Goal: Information Seeking & Learning: Learn about a topic

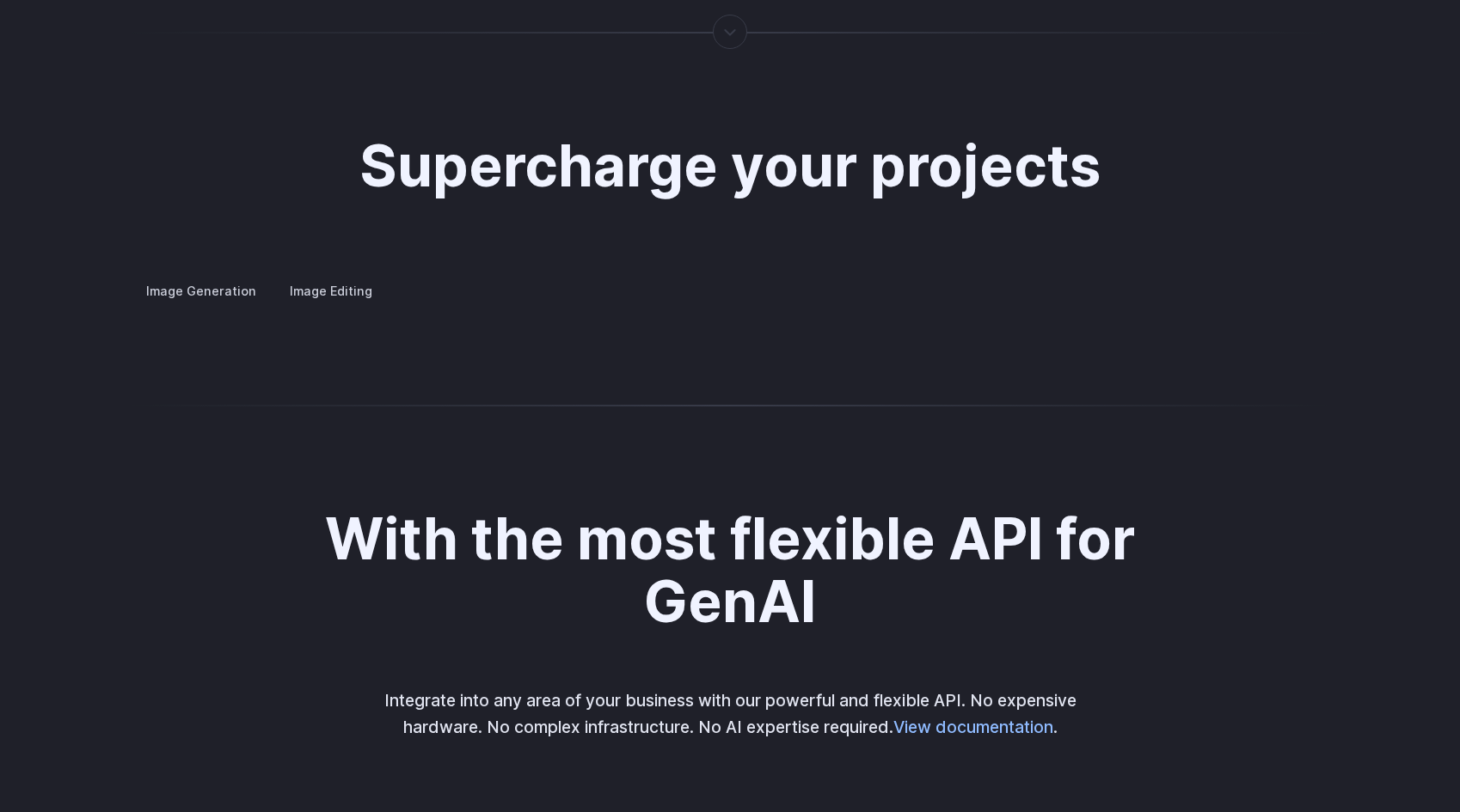
scroll to position [3294, 0]
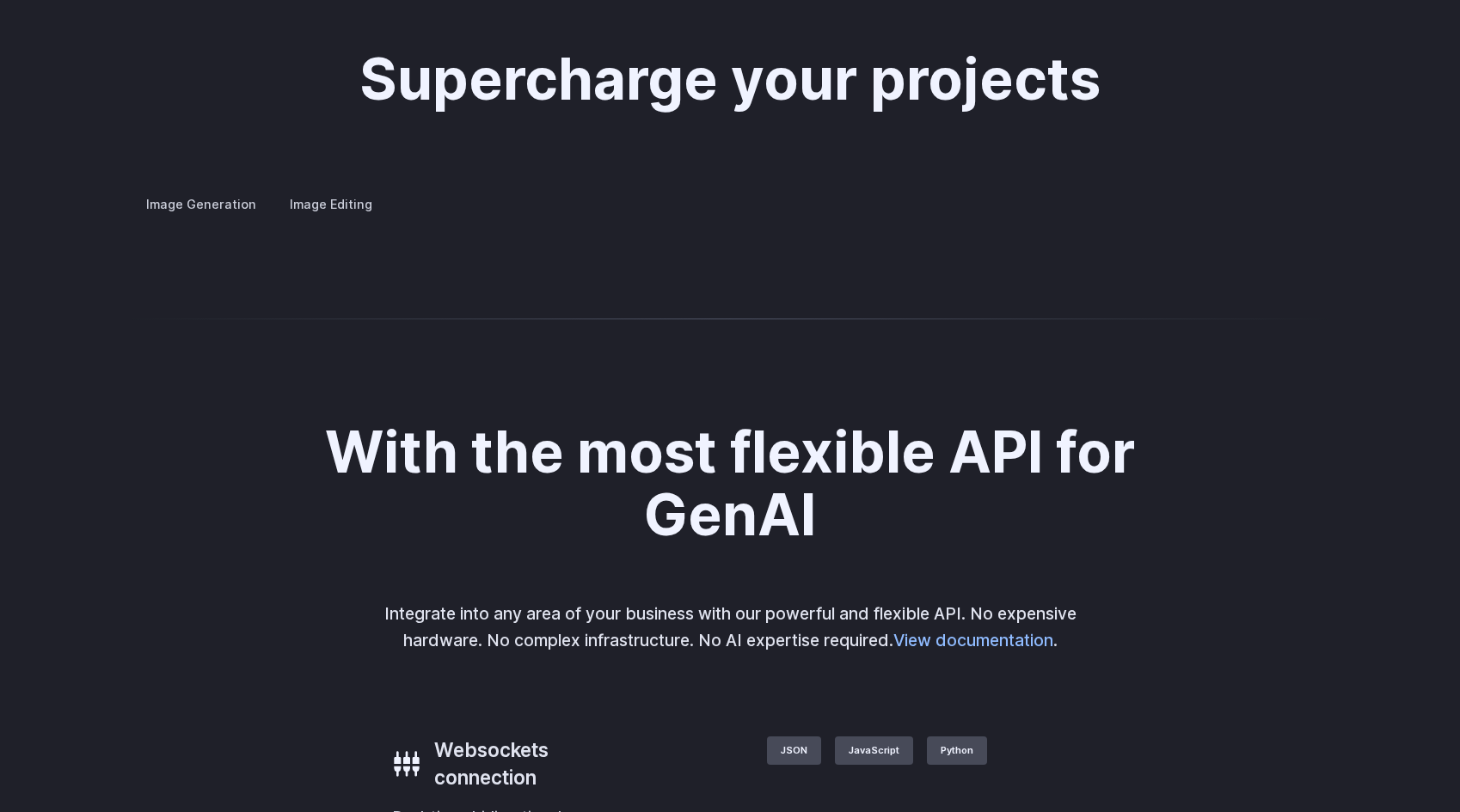
click at [344, 189] on label "Image Editing" at bounding box center [331, 203] width 112 height 30
click at [0, 0] on summary "Inpainting" at bounding box center [0, 0] width 0 height 0
click at [0, 0] on h3 "Outpainting" at bounding box center [0, 0] width 0 height 0
click at [0, 0] on h3 "Upscaling" at bounding box center [0, 0] width 0 height 0
click at [0, 0] on h3 "Outpainting" at bounding box center [0, 0] width 0 height 0
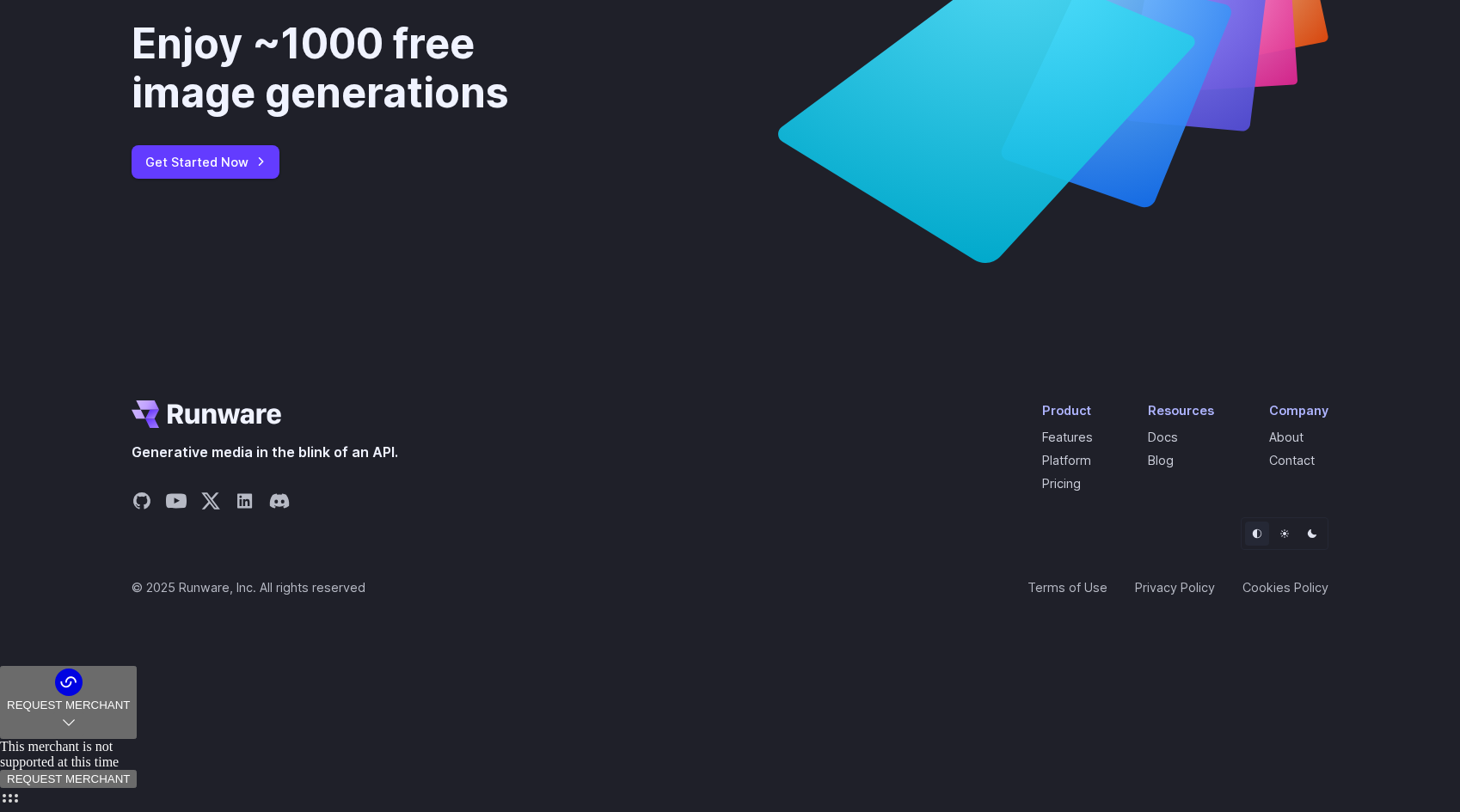
scroll to position [6535, 0]
click at [246, 509] on icon "Share on LinkedIn" at bounding box center [244, 501] width 15 height 15
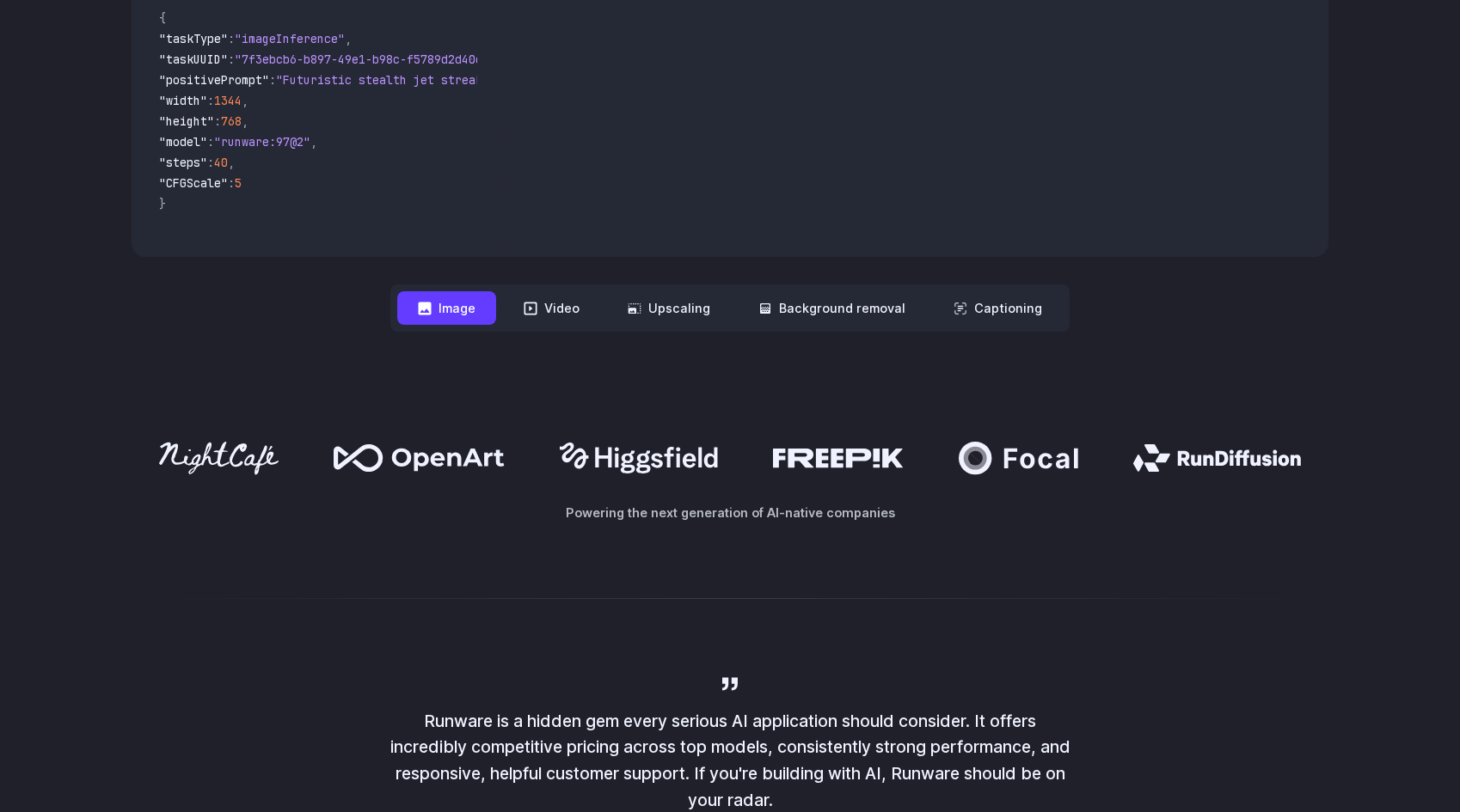
scroll to position [0, 0]
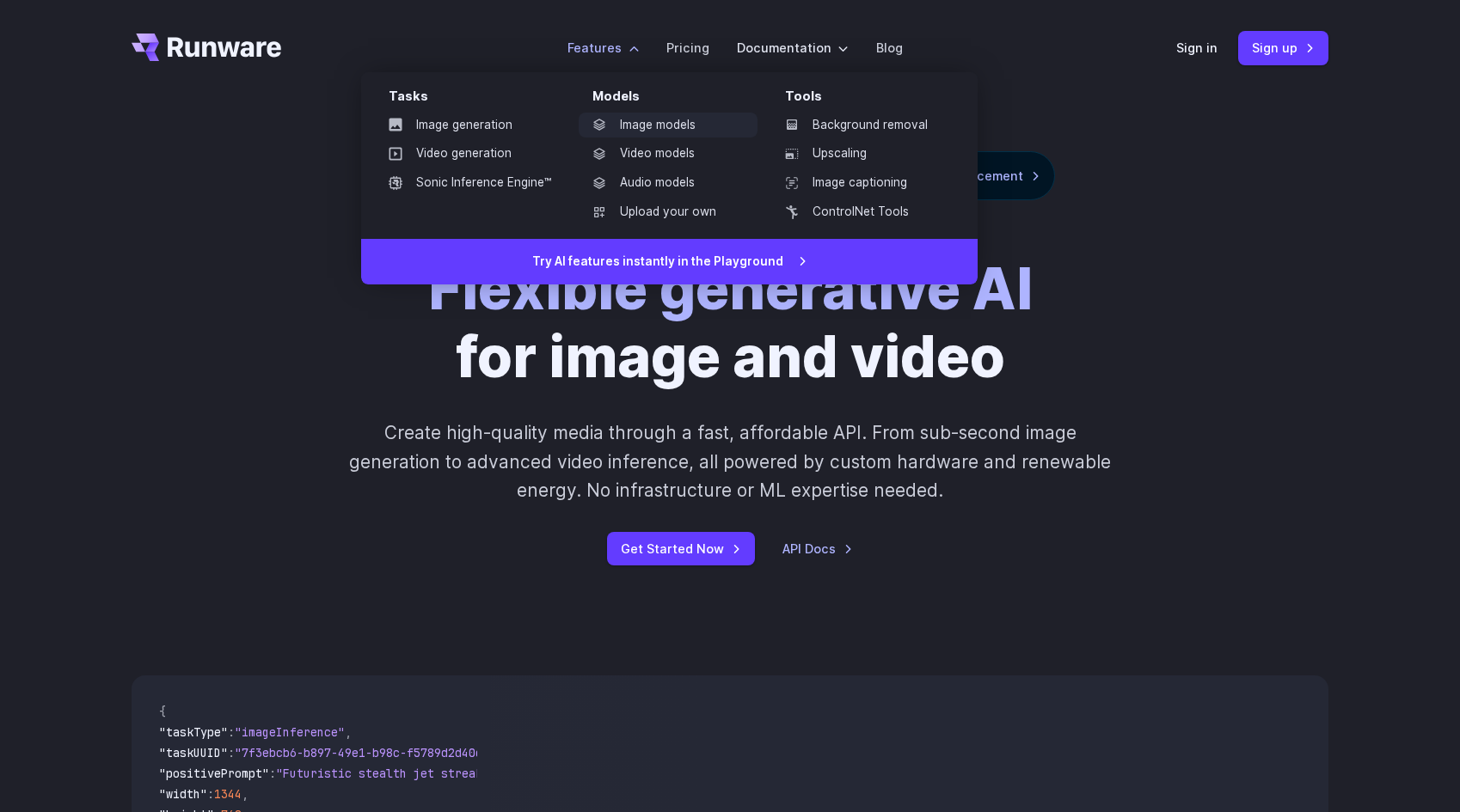
click at [662, 124] on link "Image models" at bounding box center [668, 125] width 179 height 26
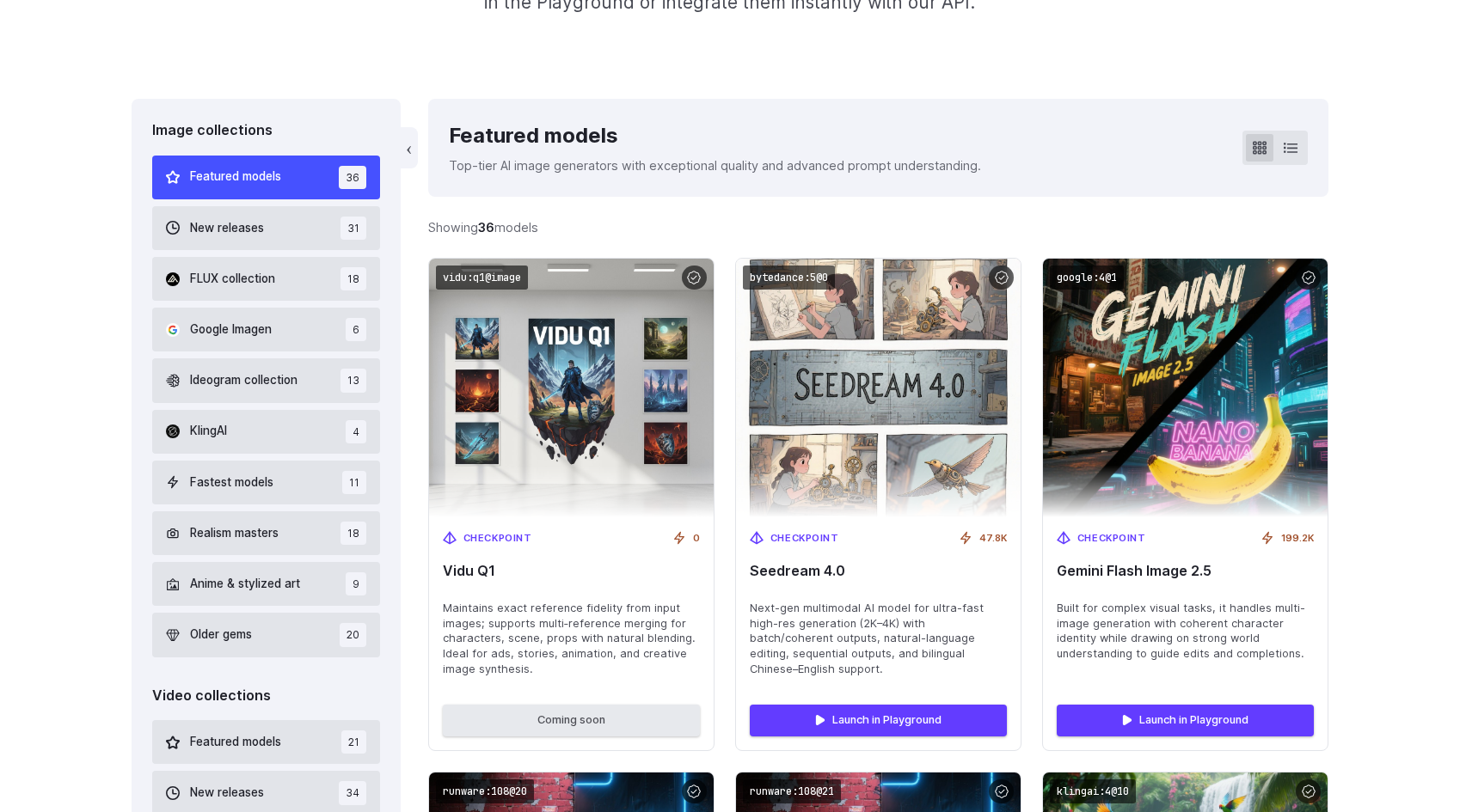
scroll to position [413, 0]
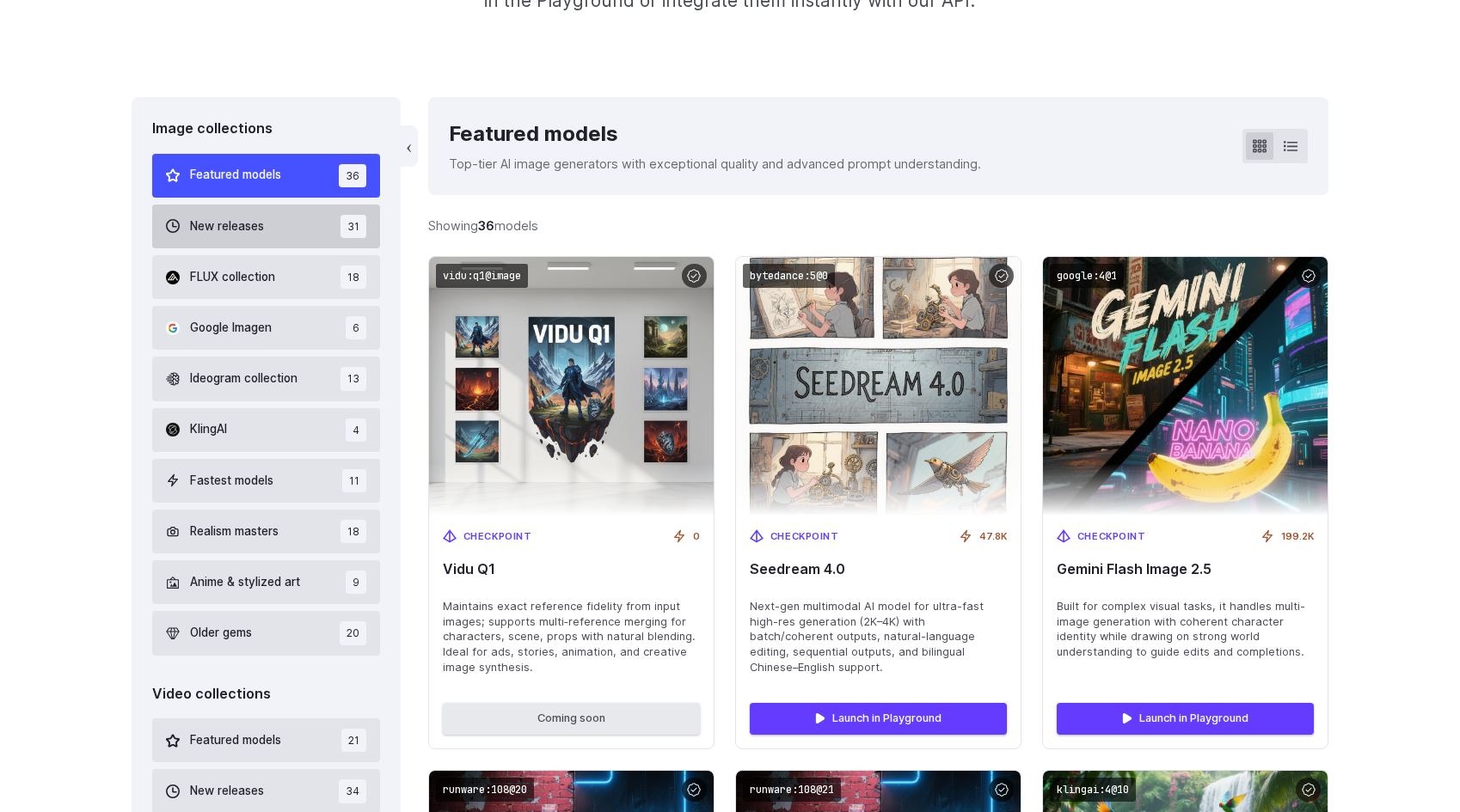
click at [299, 224] on button "New releases 31" at bounding box center [266, 226] width 228 height 44
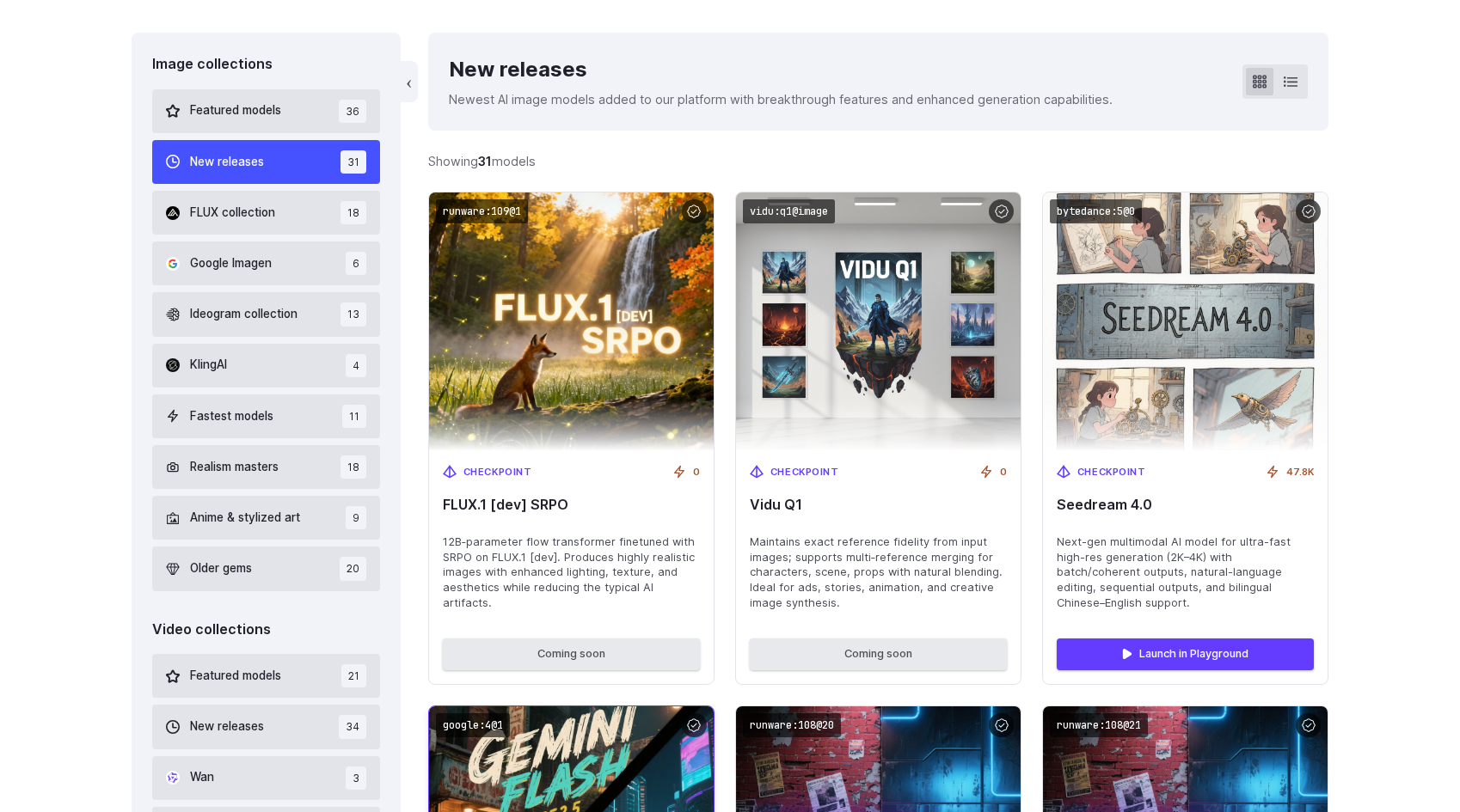
scroll to position [474, 0]
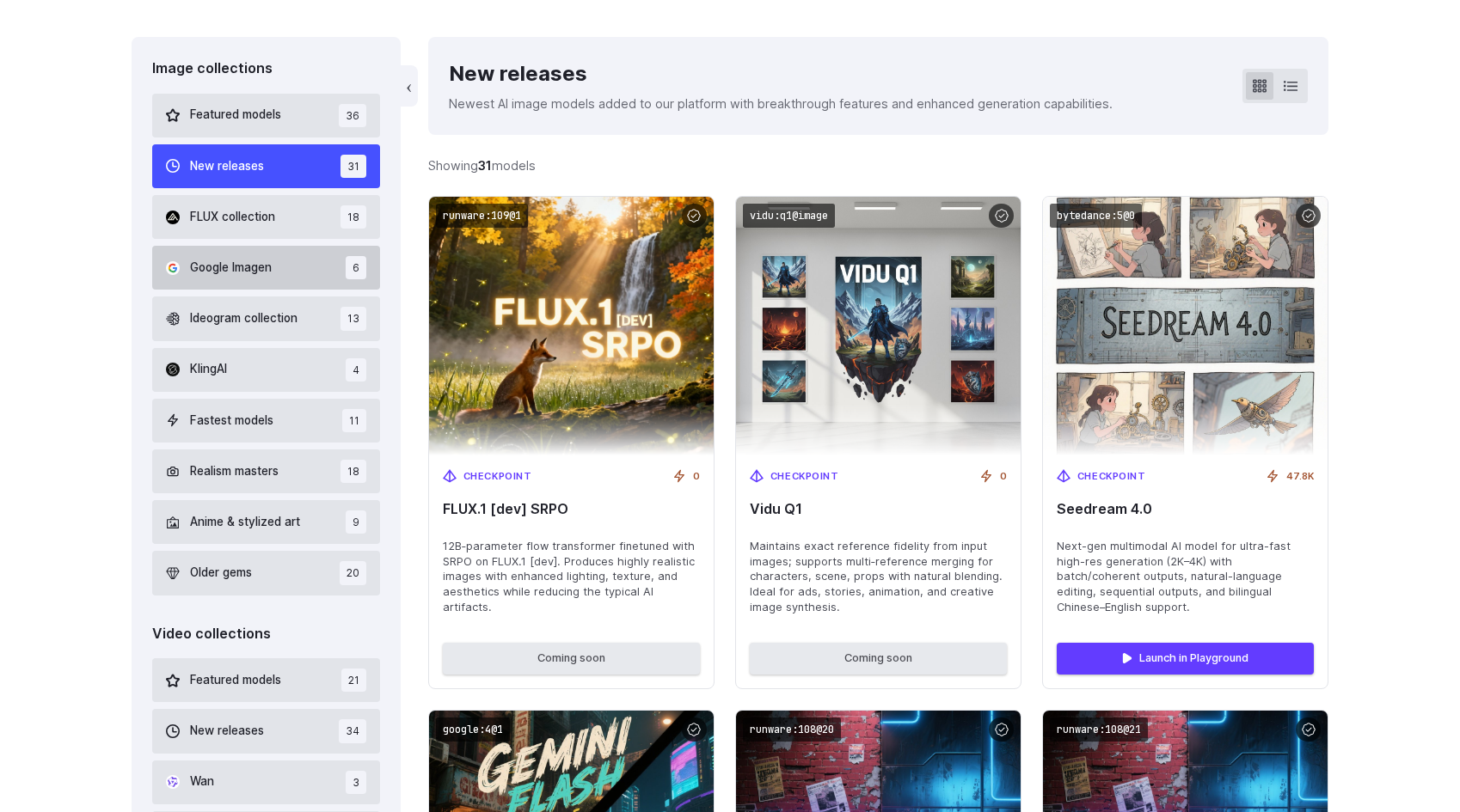
click at [277, 278] on button "Google Imagen 6" at bounding box center [266, 267] width 228 height 44
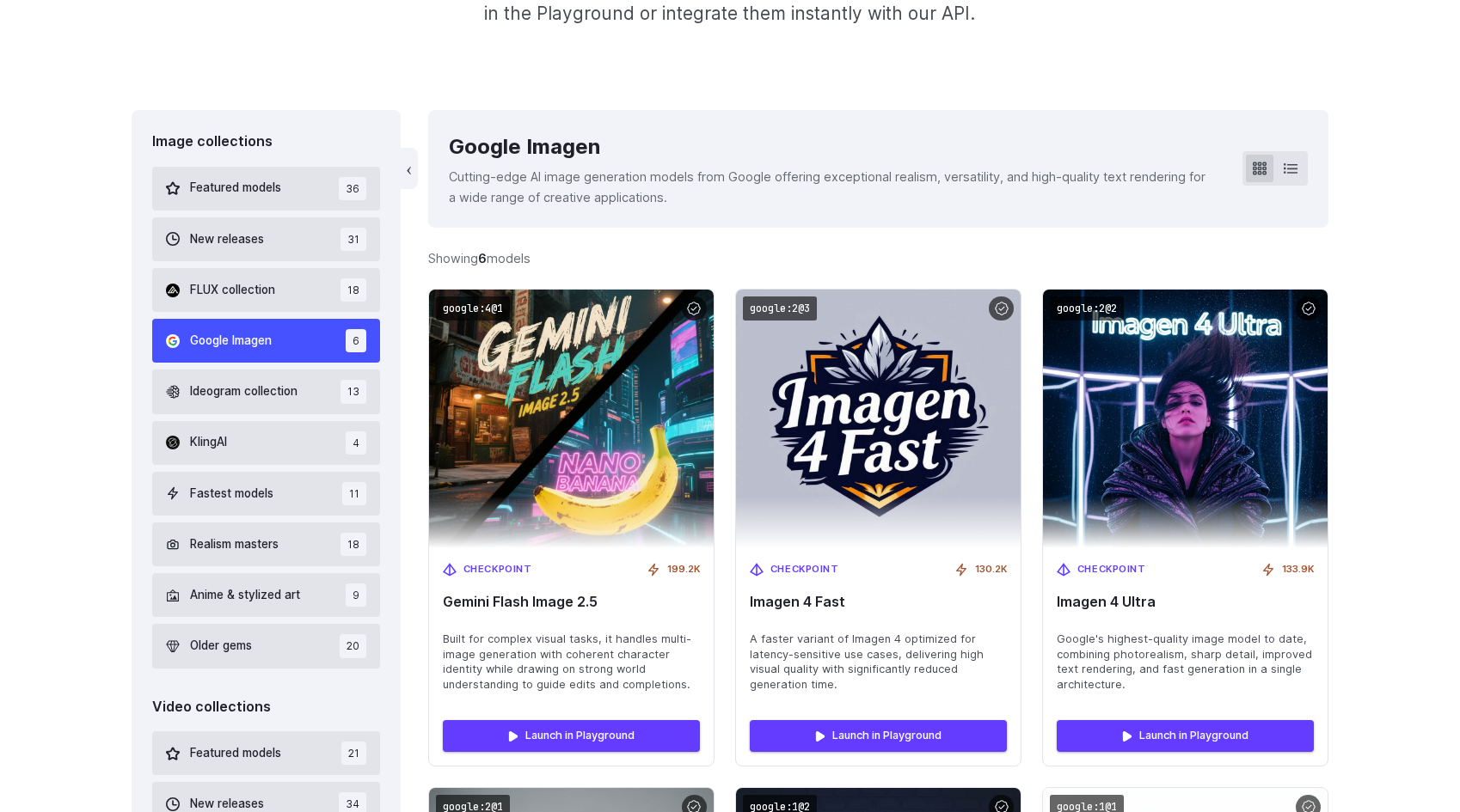
scroll to position [401, 0]
click at [300, 403] on button "Ideogram collection 13" at bounding box center [266, 391] width 228 height 44
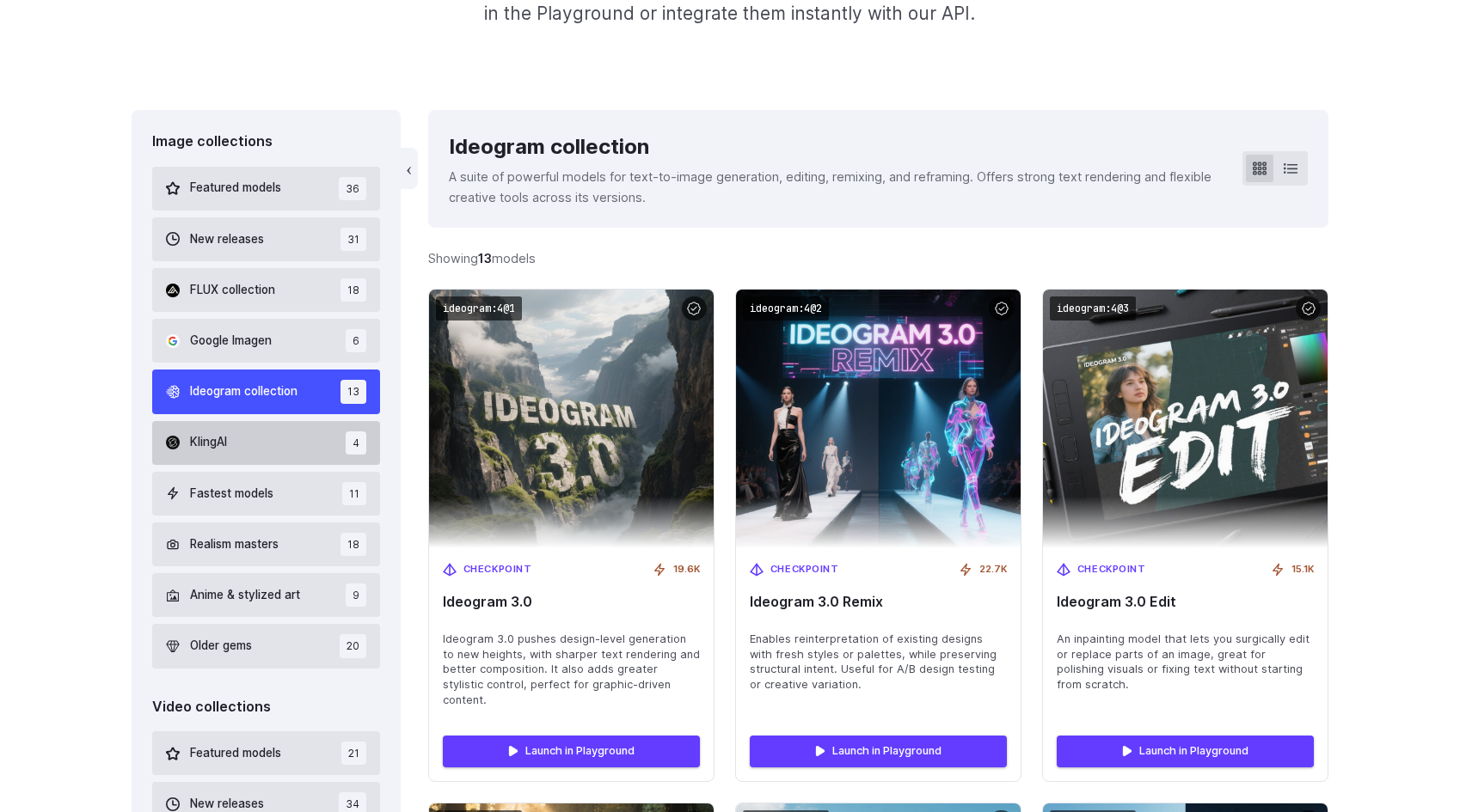
click at [292, 441] on button "KlingAI 4" at bounding box center [266, 442] width 228 height 44
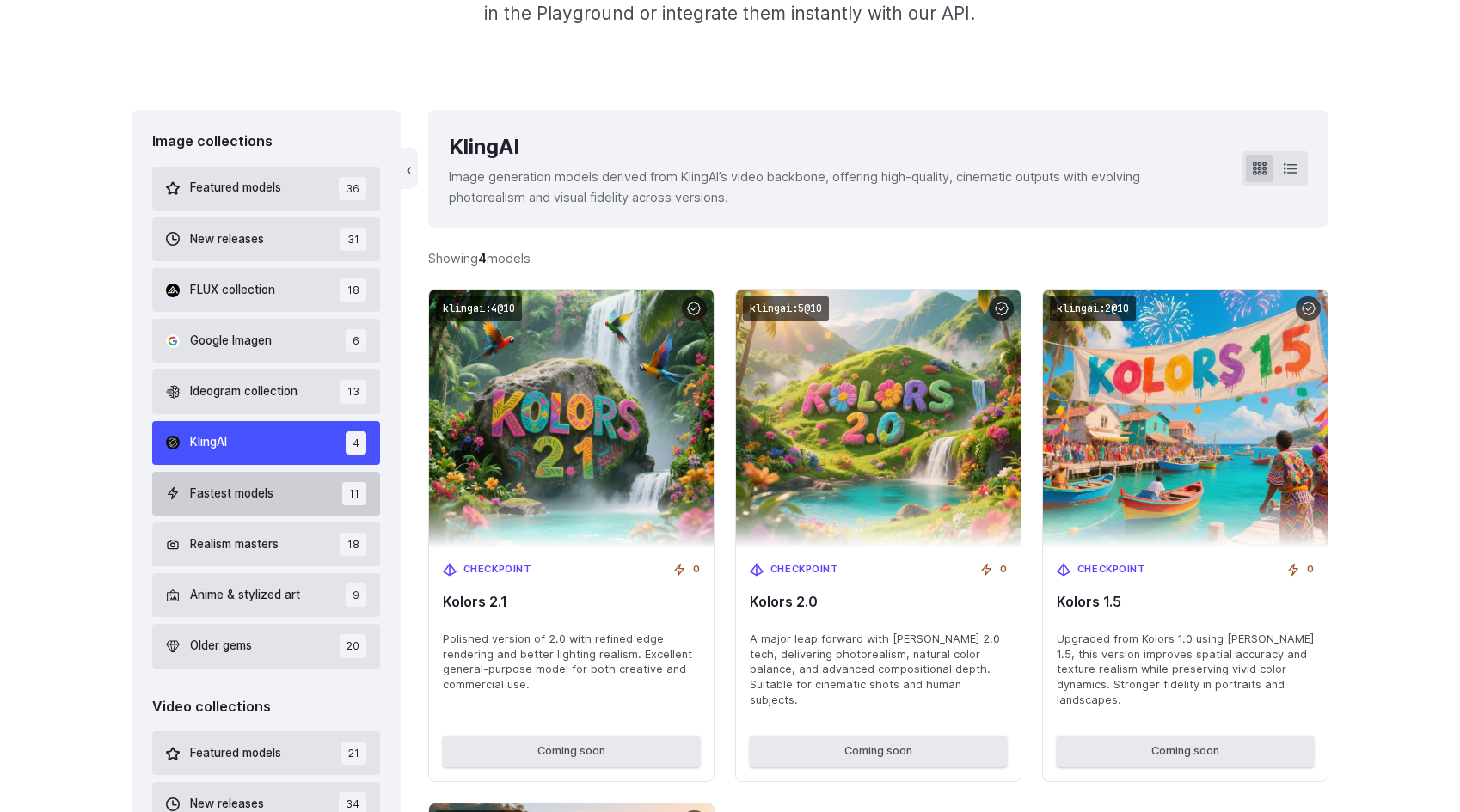
click at [282, 502] on button "Fastest models 11" at bounding box center [266, 493] width 228 height 44
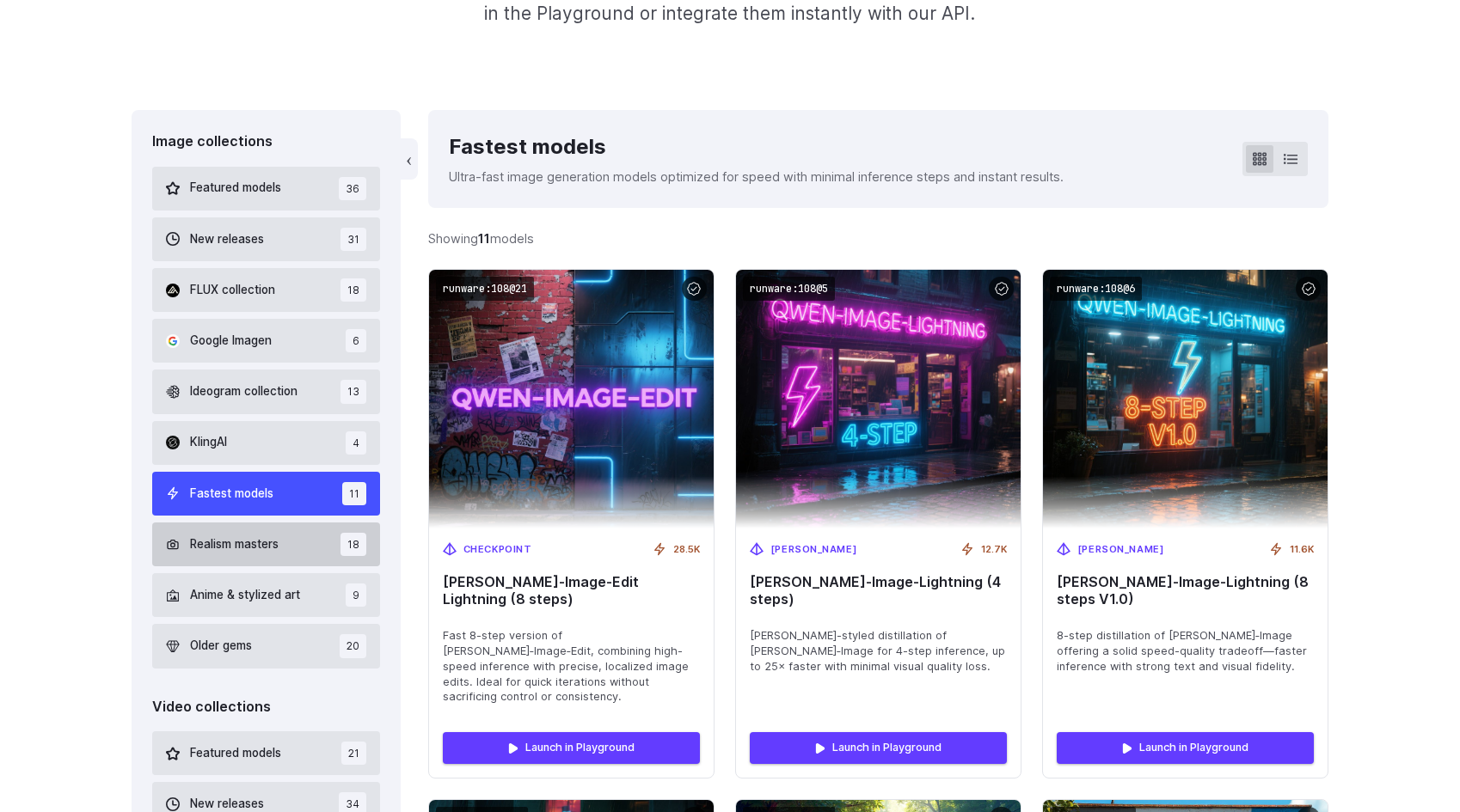
click at [288, 548] on button "Realism masters 18" at bounding box center [266, 544] width 228 height 44
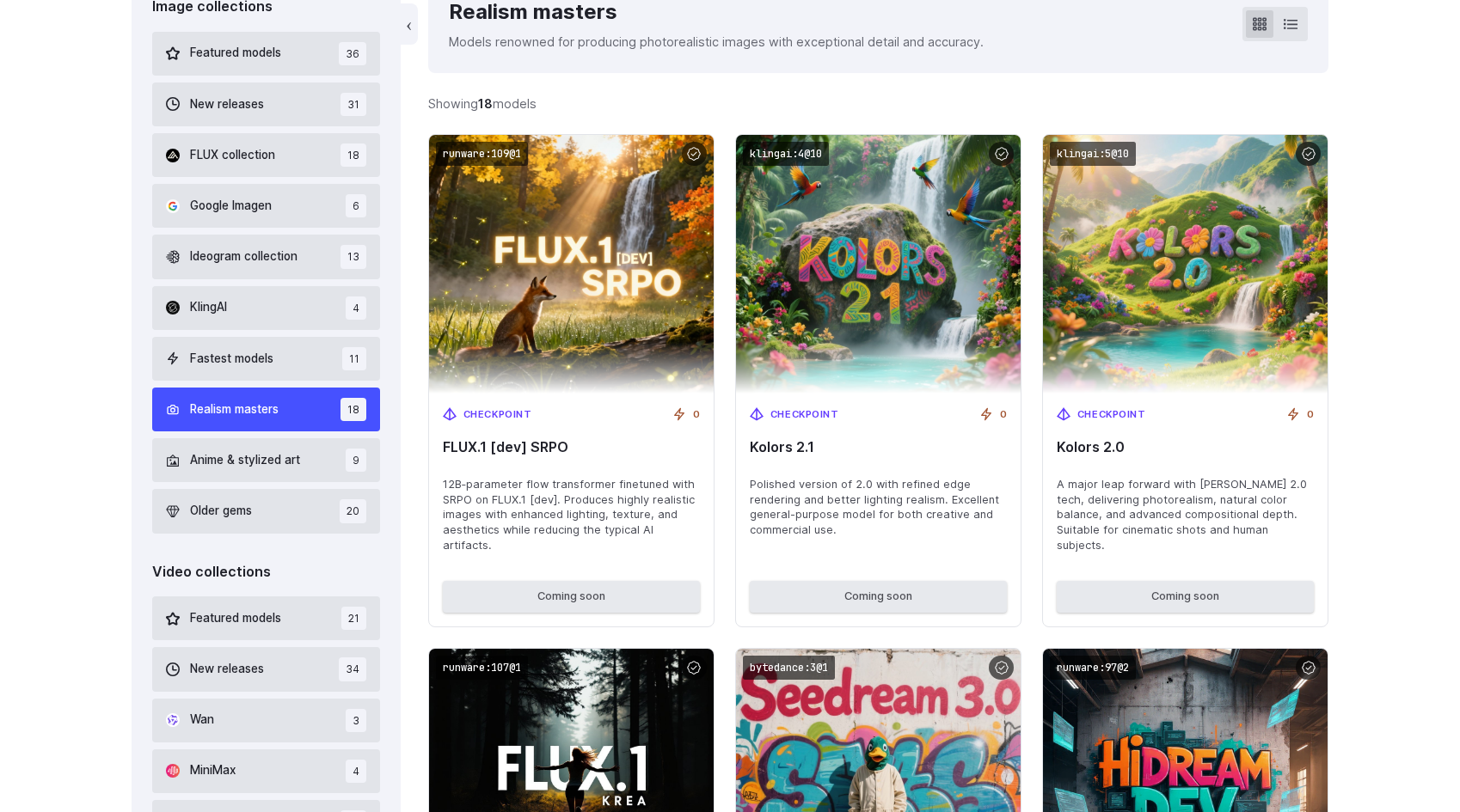
scroll to position [547, 0]
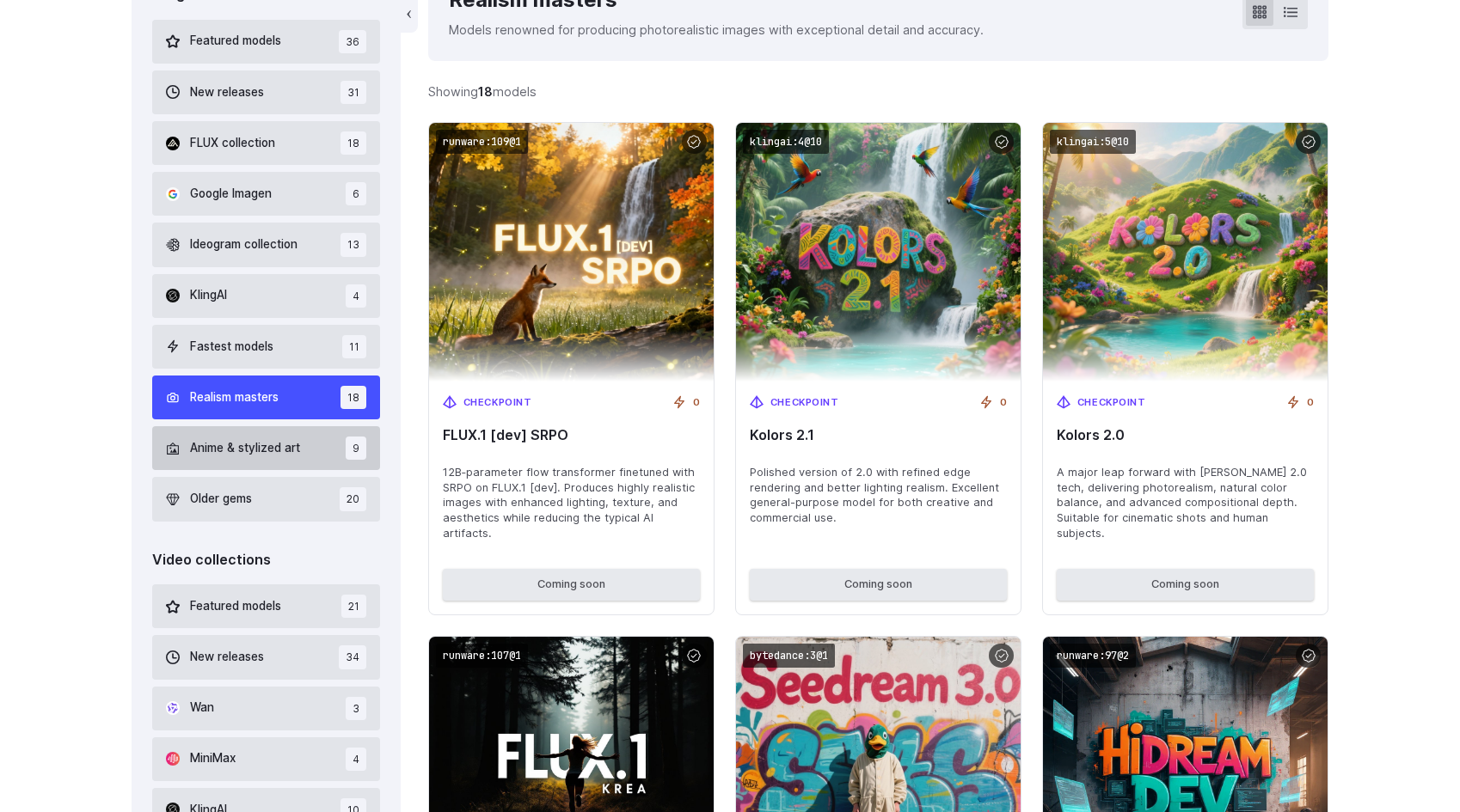
click at [263, 439] on button "Anime & stylized art 9" at bounding box center [266, 447] width 228 height 44
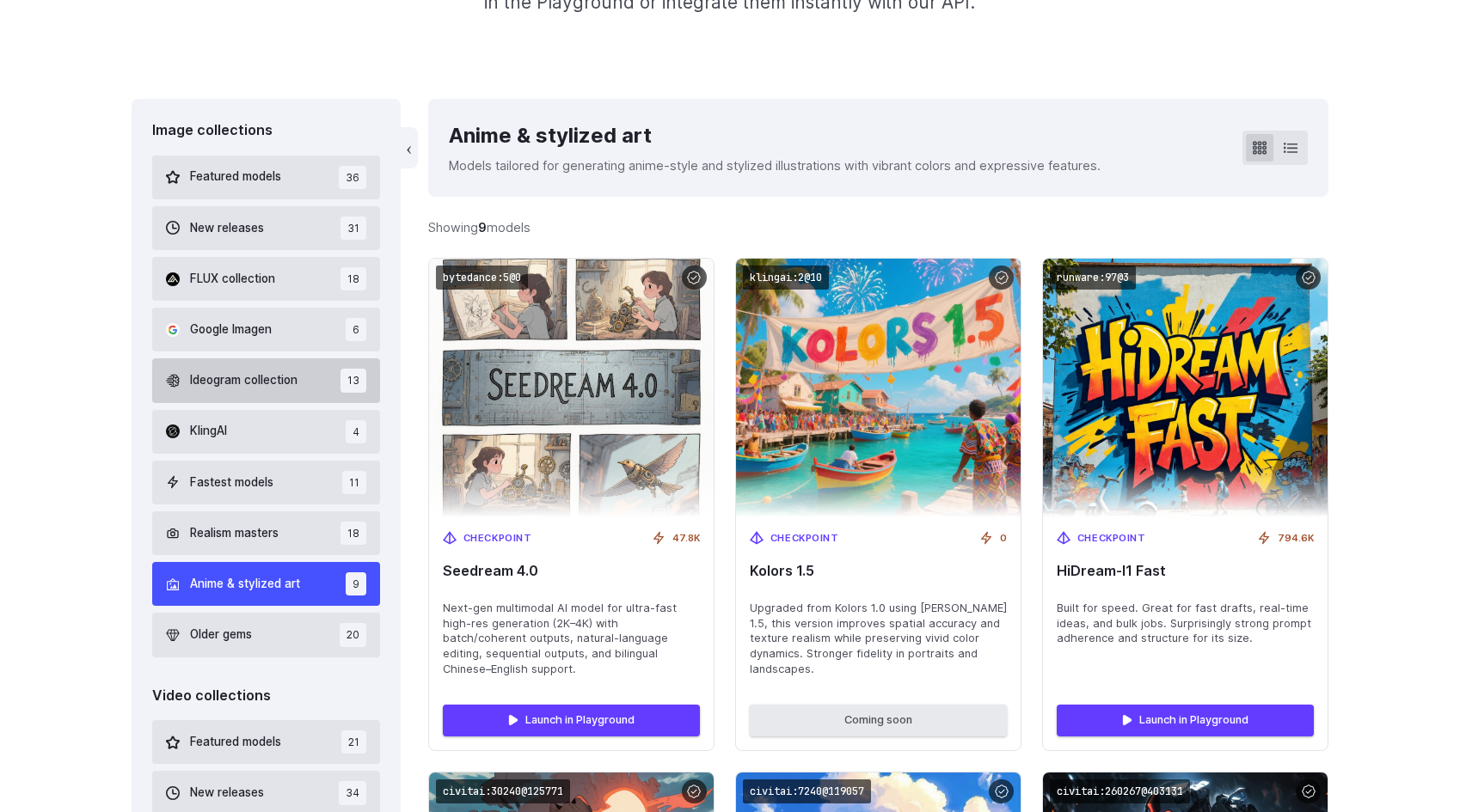
scroll to position [401, 0]
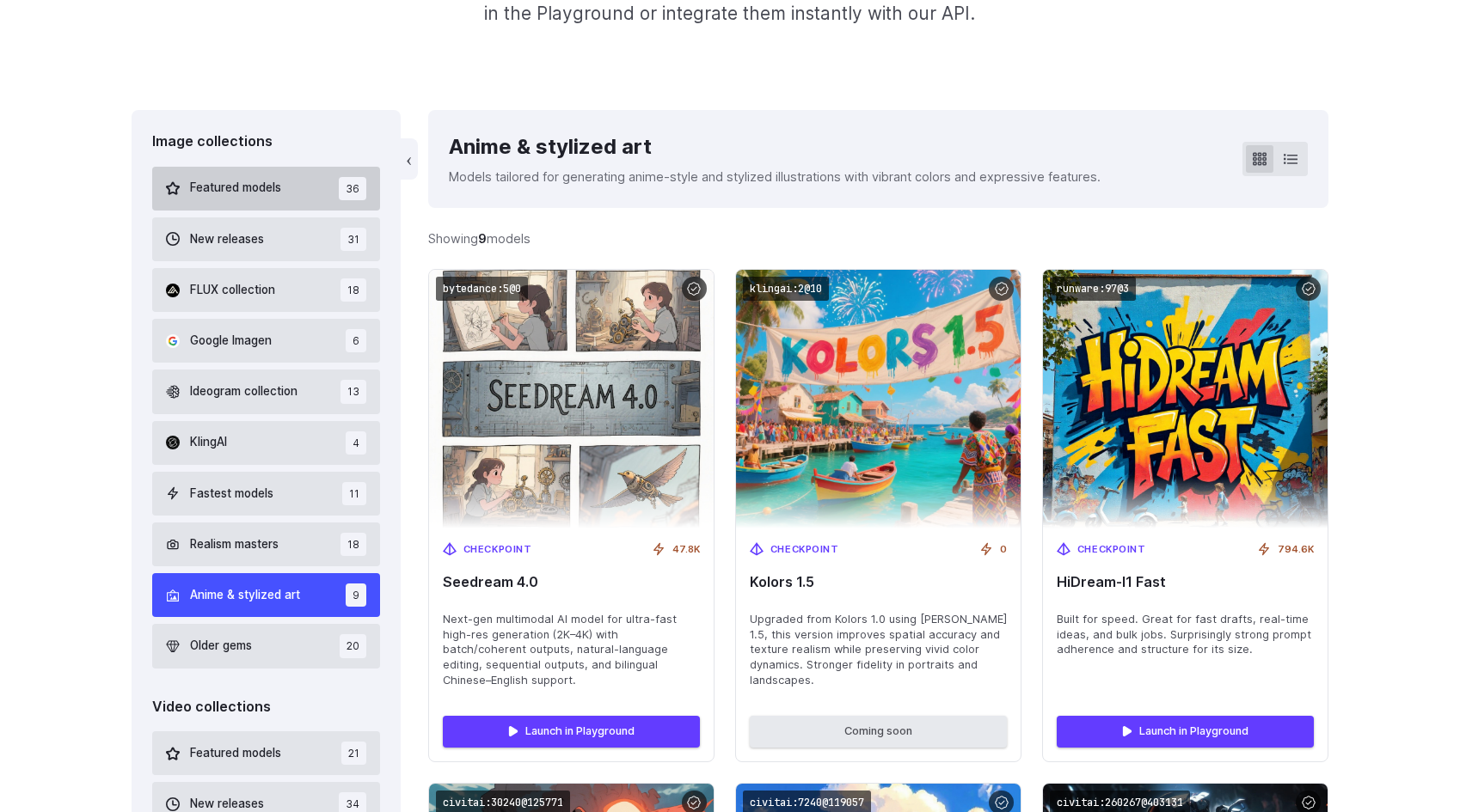
click at [254, 186] on span "Featured models" at bounding box center [235, 188] width 91 height 18
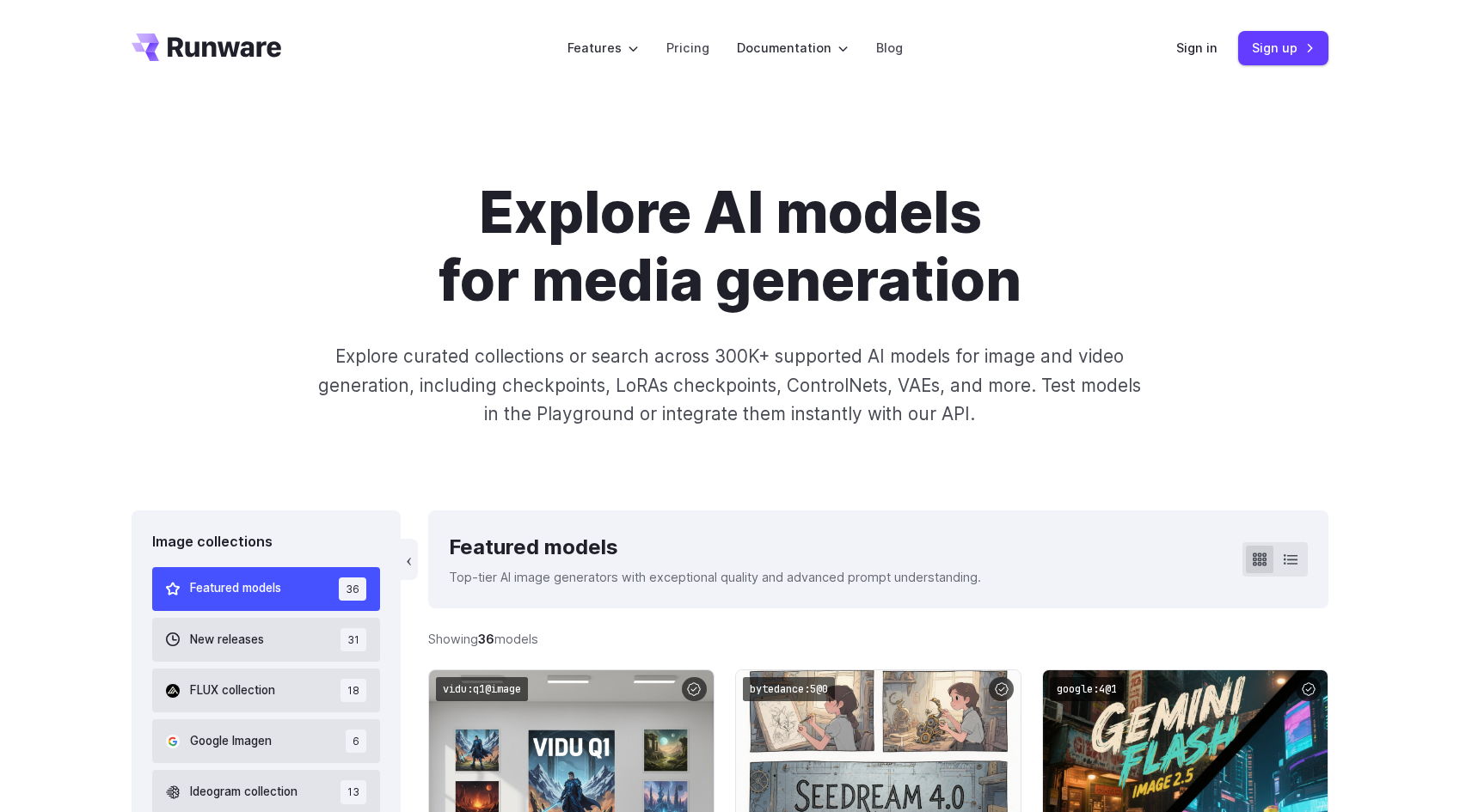
click at [230, 39] on icon "Go to /" at bounding box center [206, 47] width 150 height 27
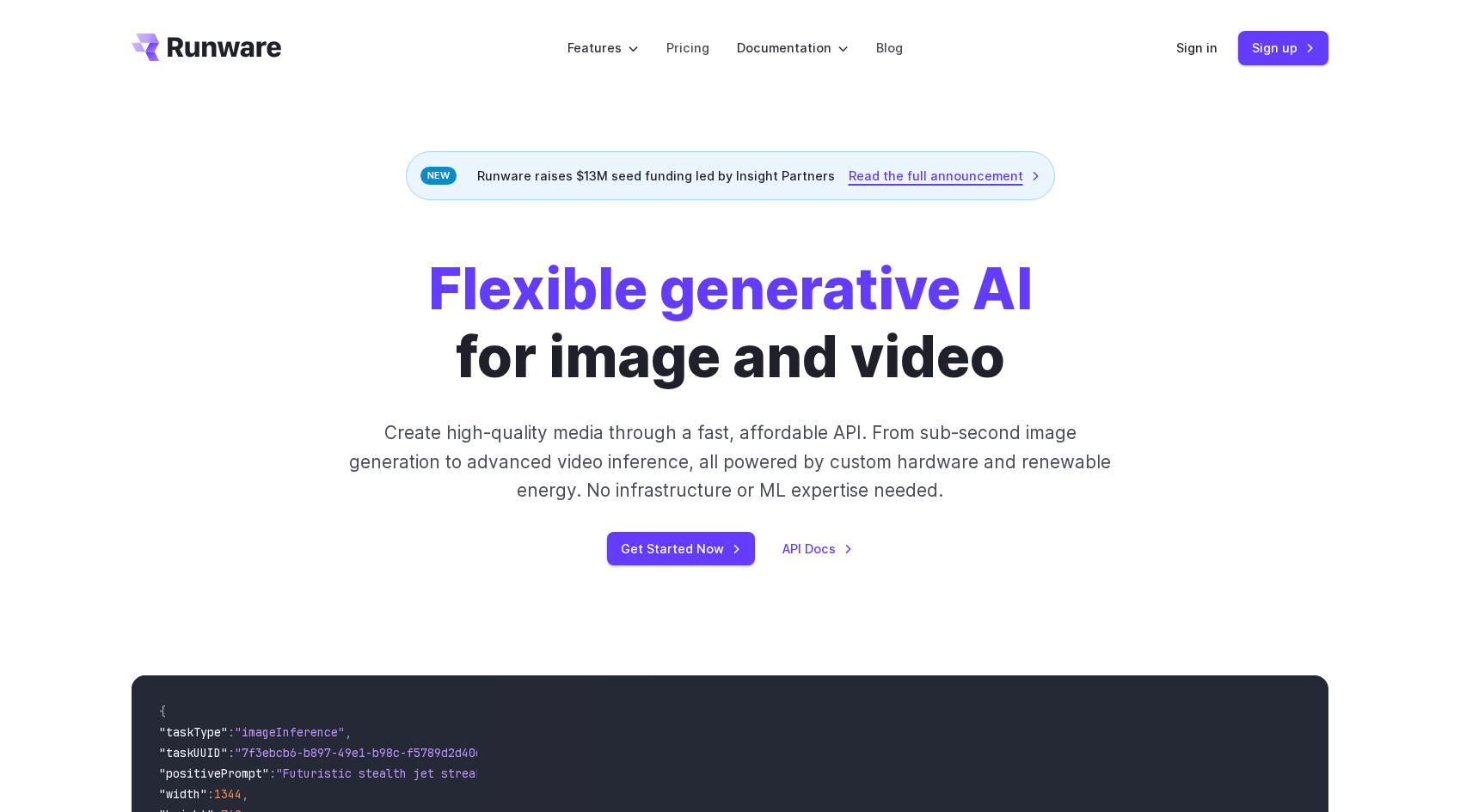
click at [958, 181] on link "Read the full announcement" at bounding box center [944, 176] width 192 height 19
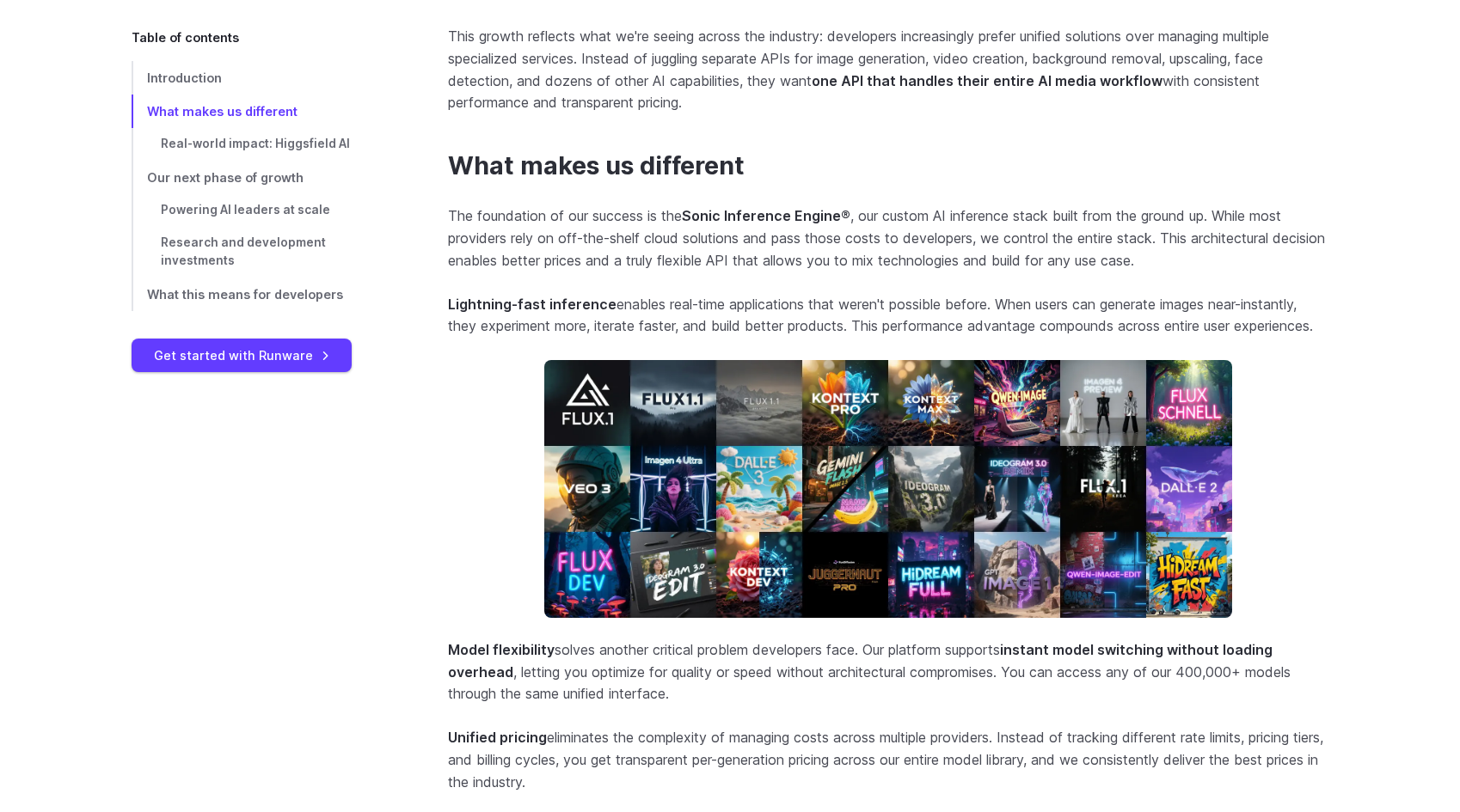
scroll to position [1316, 0]
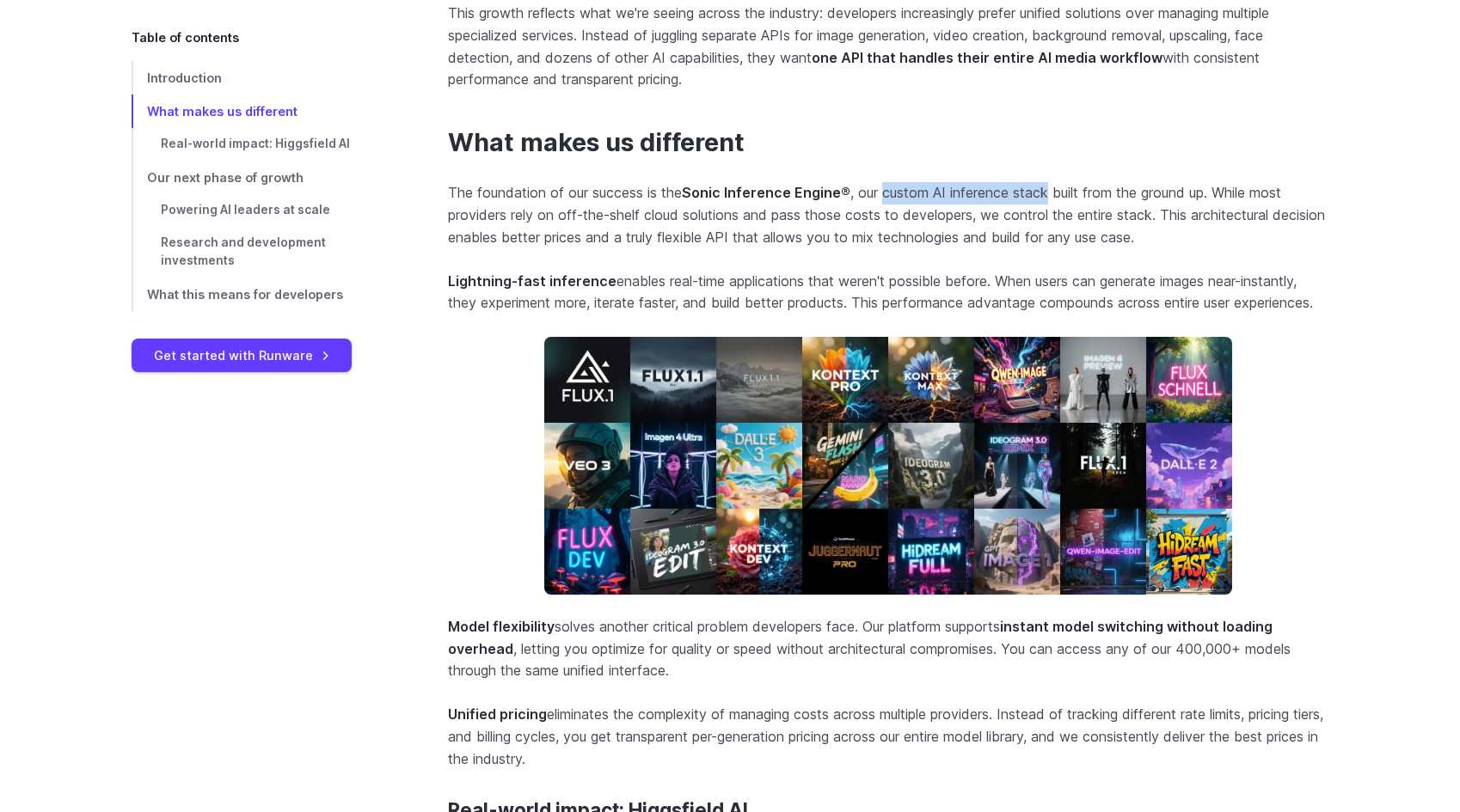
drag, startPoint x: 1051, startPoint y: 195, endPoint x: 884, endPoint y: 195, distance: 167.0
click at [884, 195] on p "The foundation of our success is the Sonic Inference Engine ® , our custom AI i…" at bounding box center [888, 215] width 880 height 66
click at [1218, 151] on h2 "What makes us different" at bounding box center [888, 143] width 880 height 30
drag, startPoint x: 1012, startPoint y: 192, endPoint x: 953, endPoint y: 196, distance: 59.1
click at [952, 196] on p "The foundation of our success is the Sonic Inference Engine ® , our custom AI i…" at bounding box center [888, 215] width 880 height 66
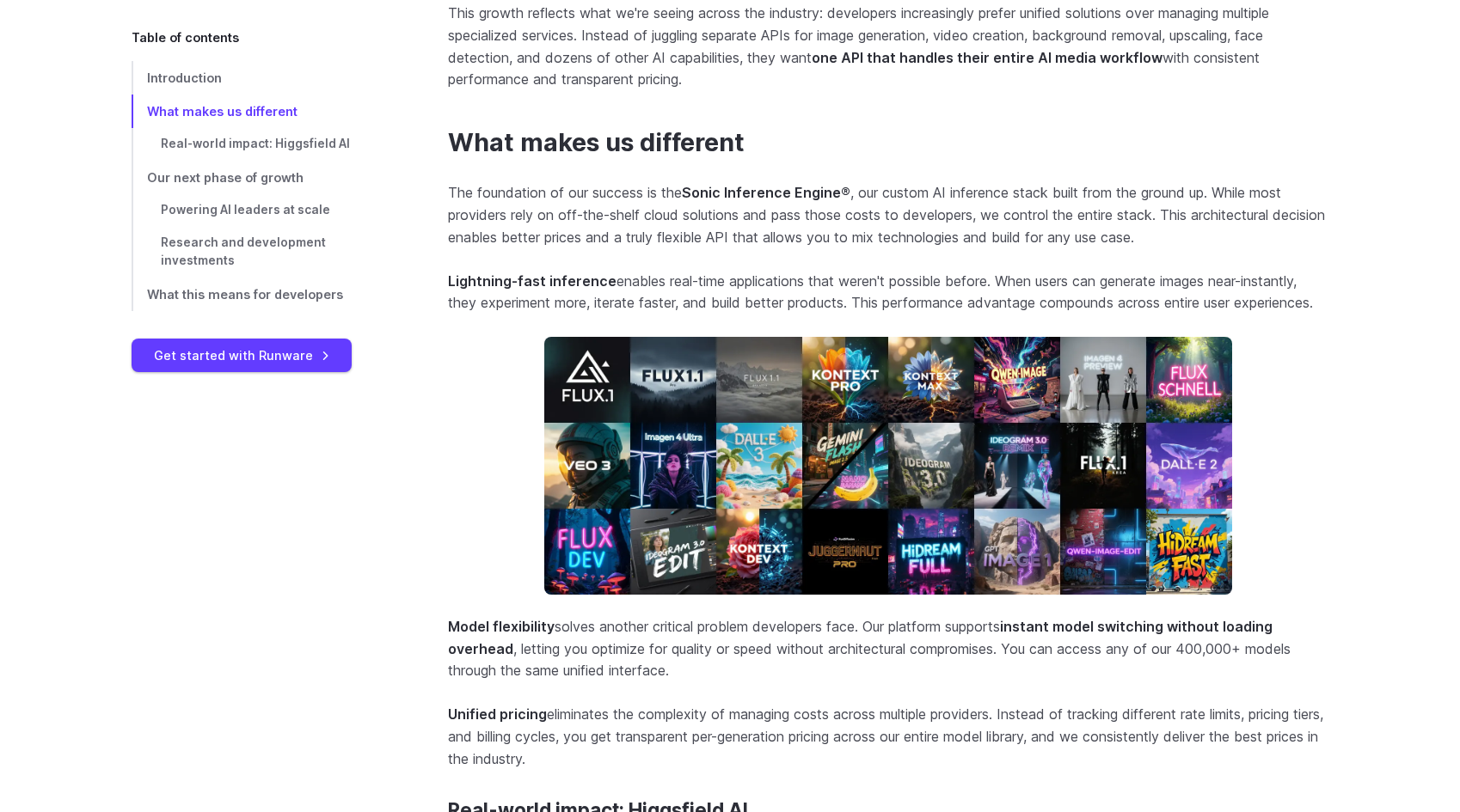
click at [1094, 145] on h2 "What makes us different" at bounding box center [888, 143] width 880 height 30
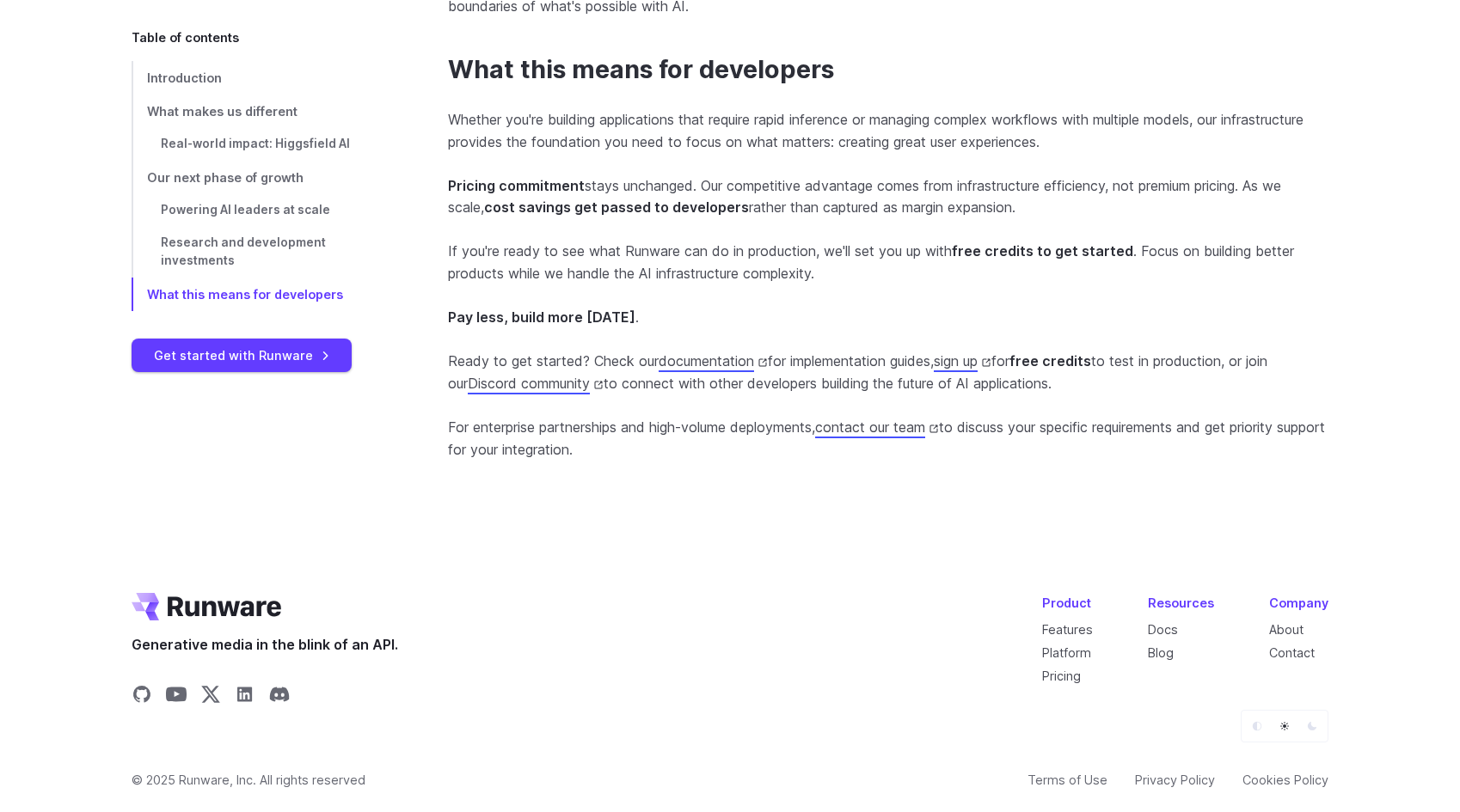
scroll to position [4252, 0]
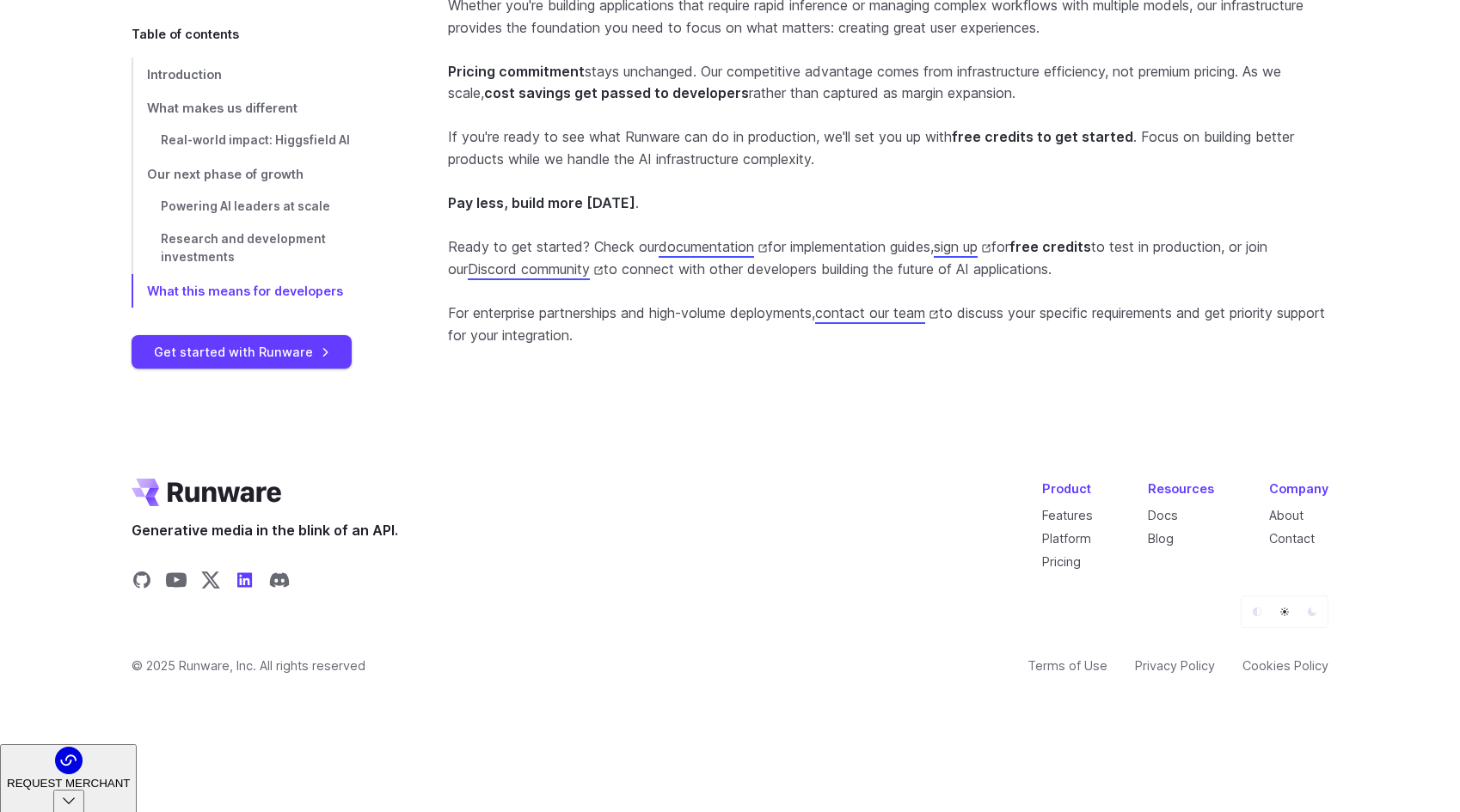
click at [241, 587] on icon "Share on LinkedIn" at bounding box center [244, 580] width 15 height 15
click at [1065, 572] on li "Pricing" at bounding box center [1067, 562] width 51 height 19
click at [1069, 569] on link "Pricing" at bounding box center [1061, 561] width 39 height 15
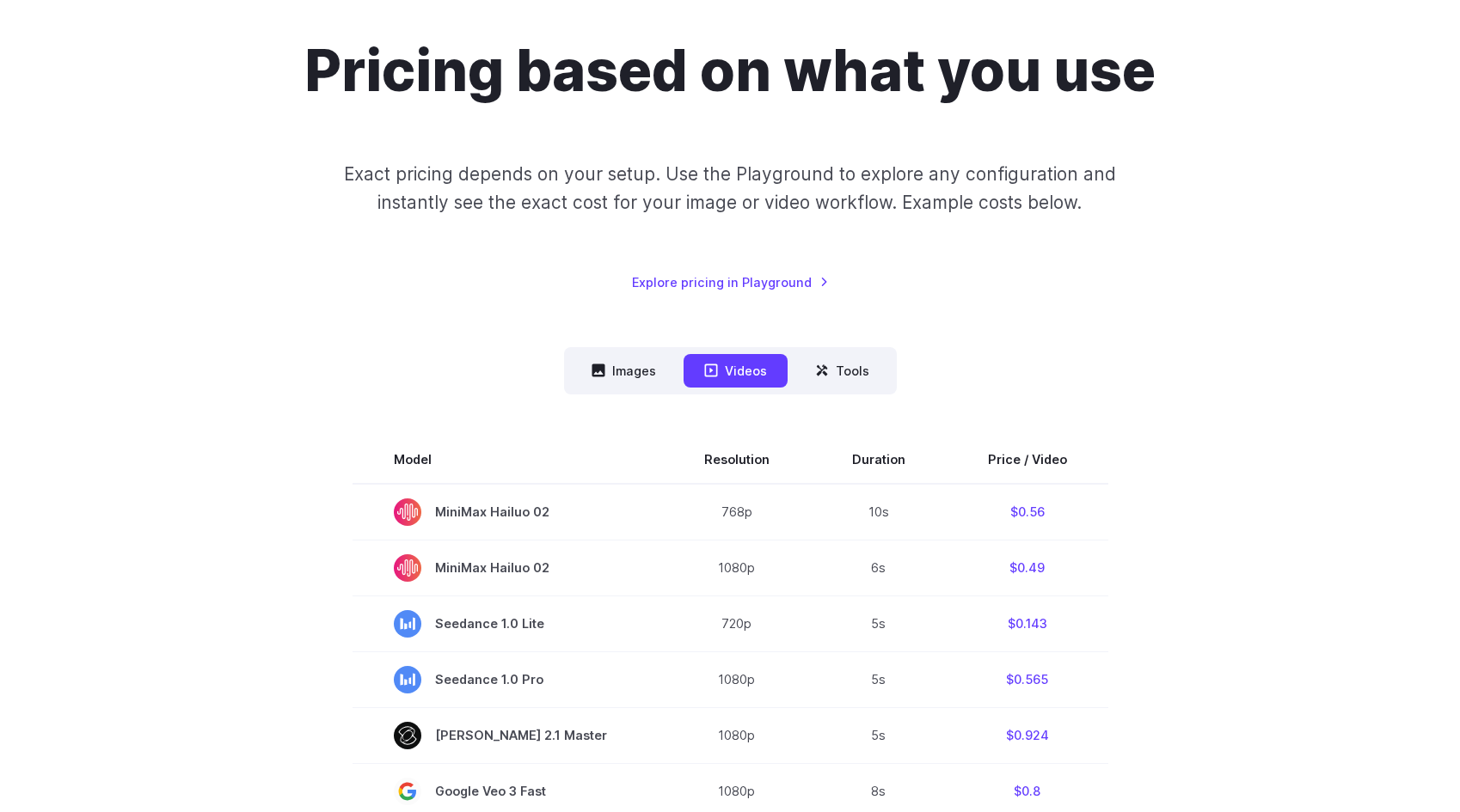
scroll to position [159, 0]
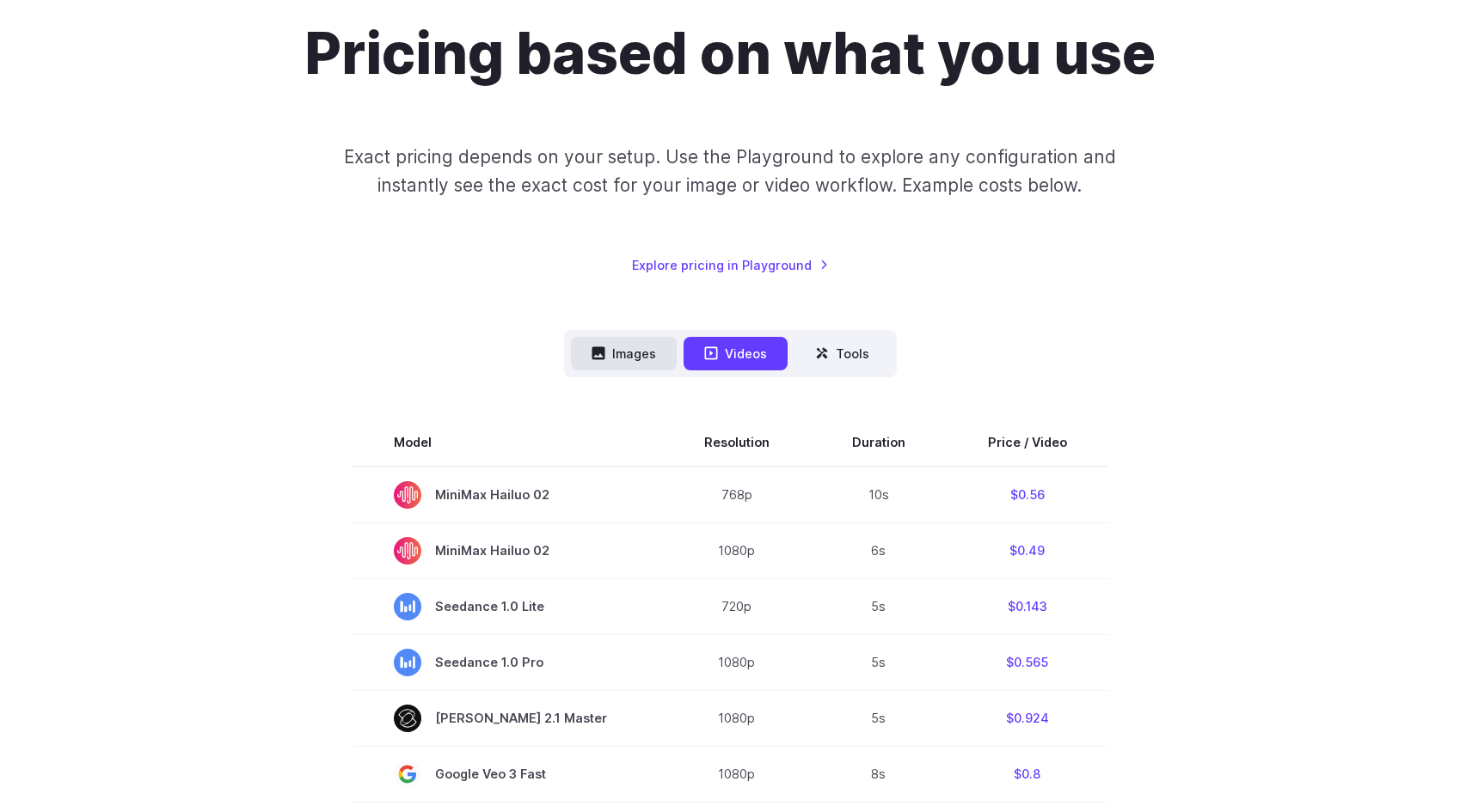
click at [646, 337] on button "Images" at bounding box center [623, 354] width 106 height 33
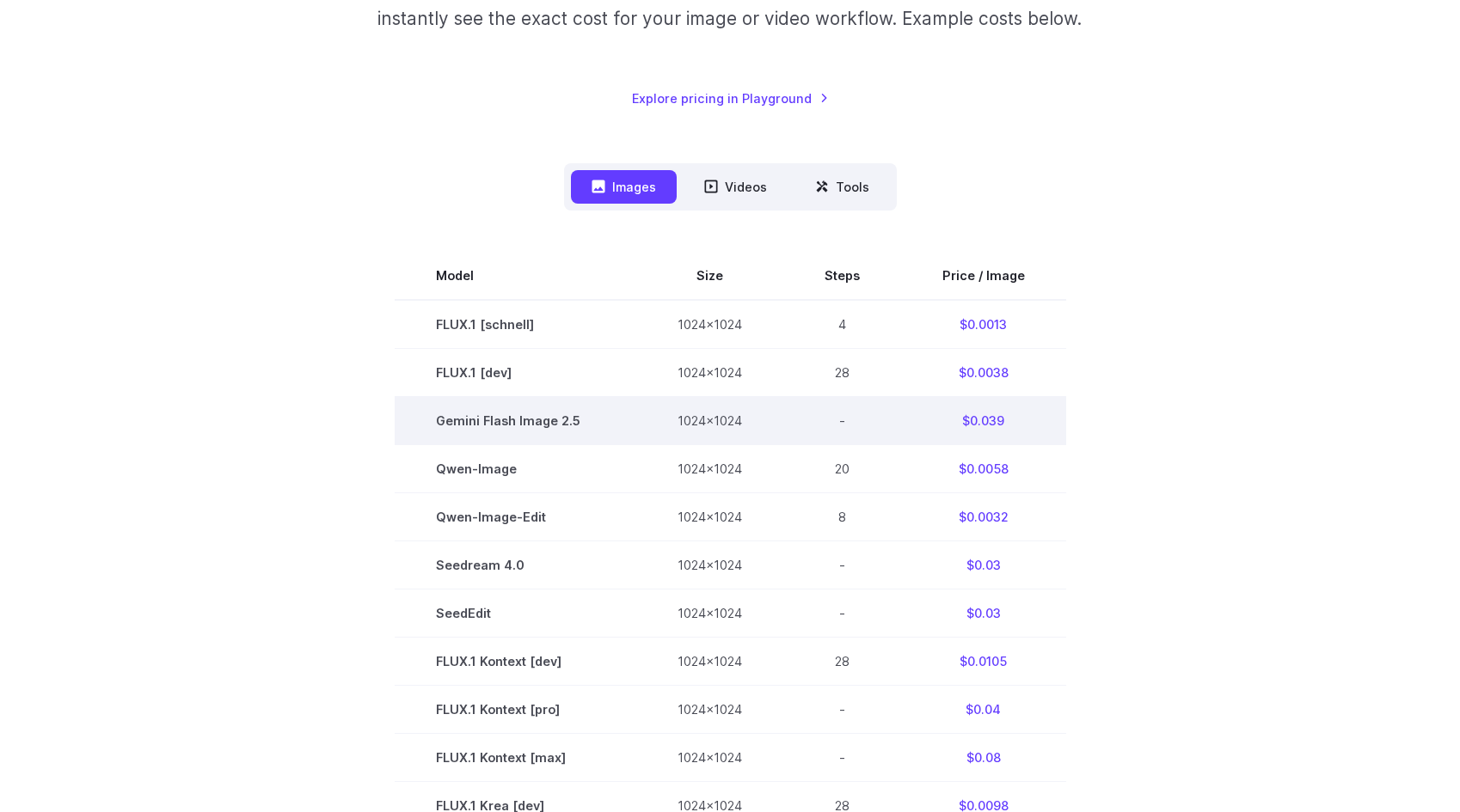
scroll to position [238, 0]
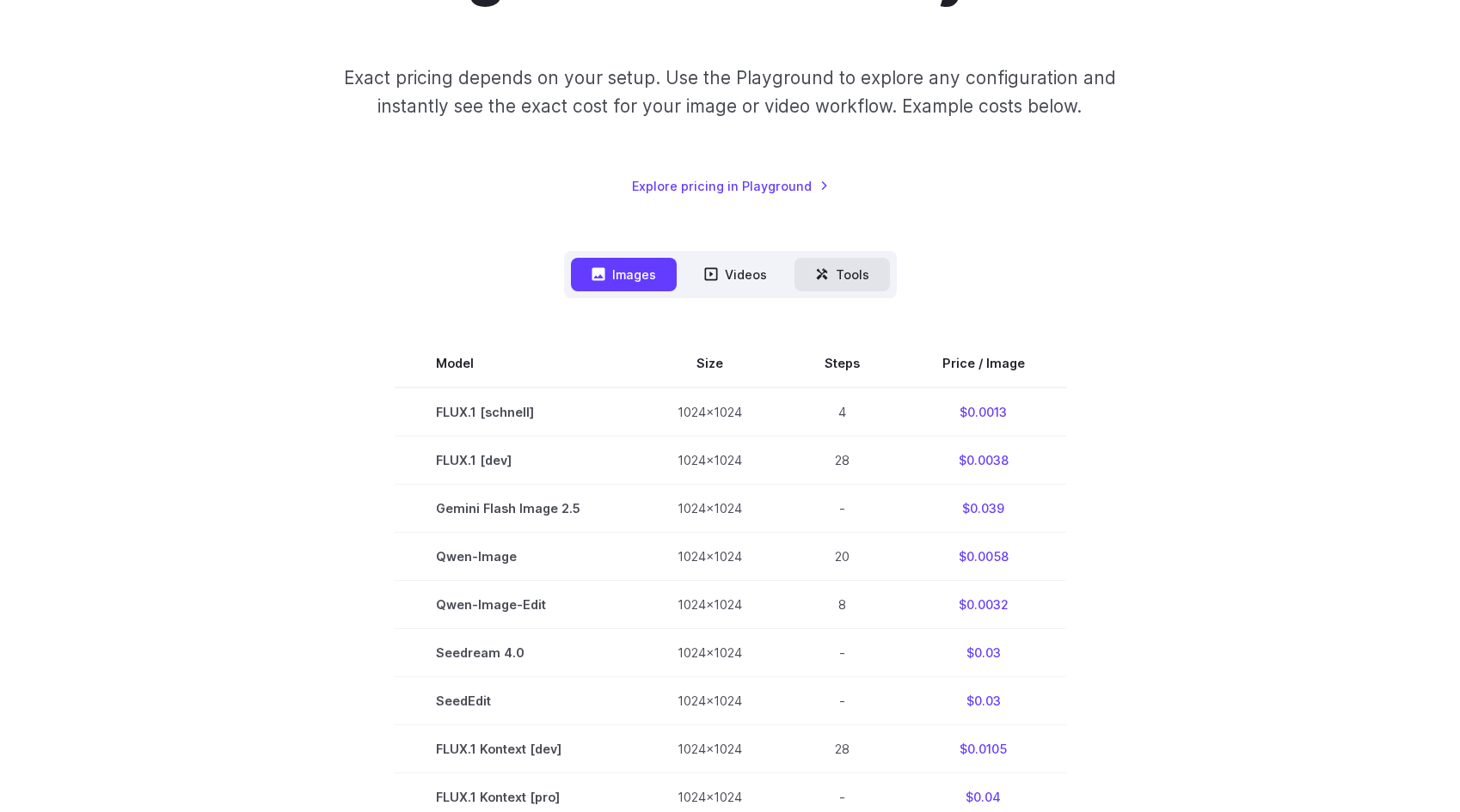
click at [837, 275] on button "Tools" at bounding box center [842, 274] width 95 height 33
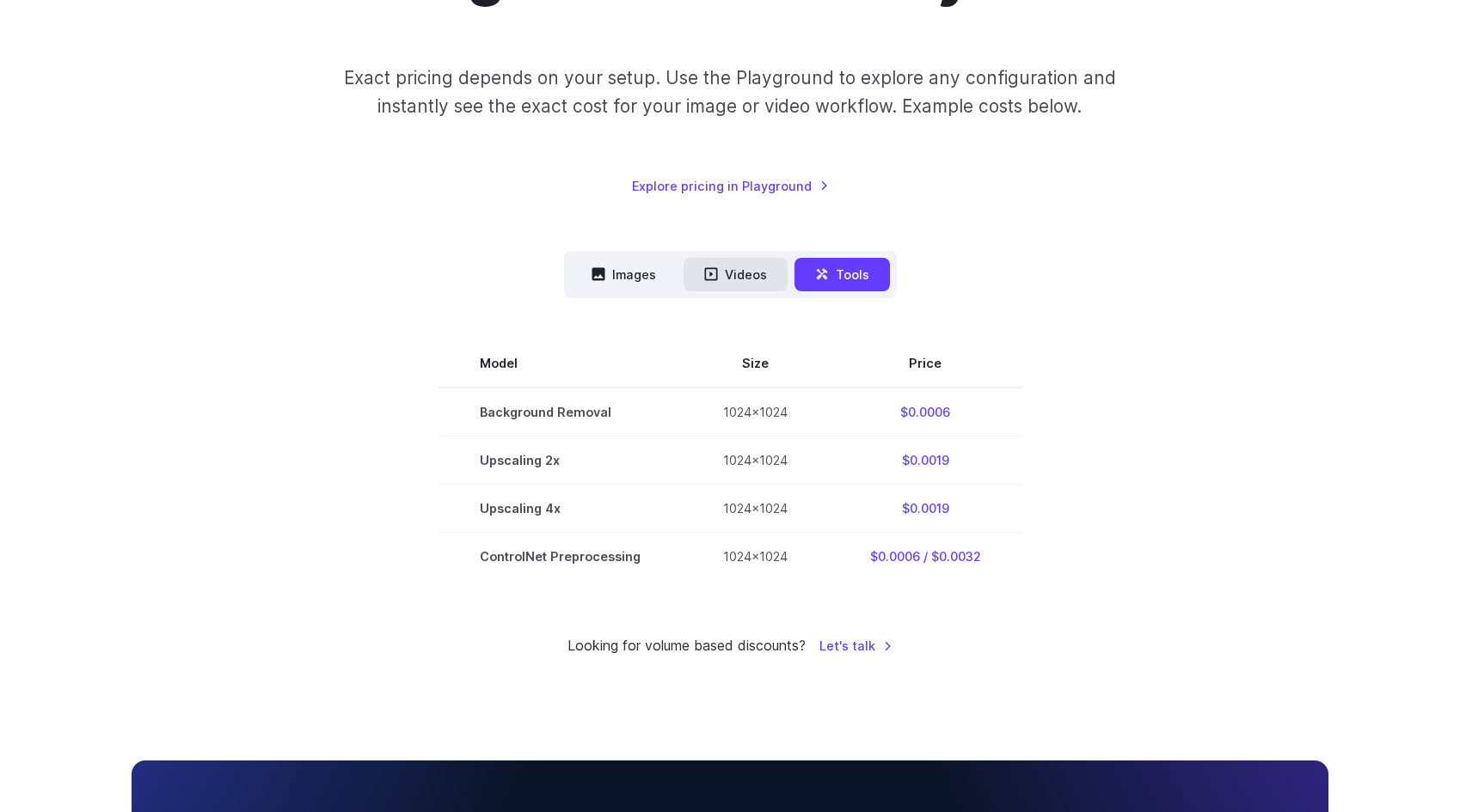
click at [753, 274] on button "Videos" at bounding box center [735, 274] width 104 height 33
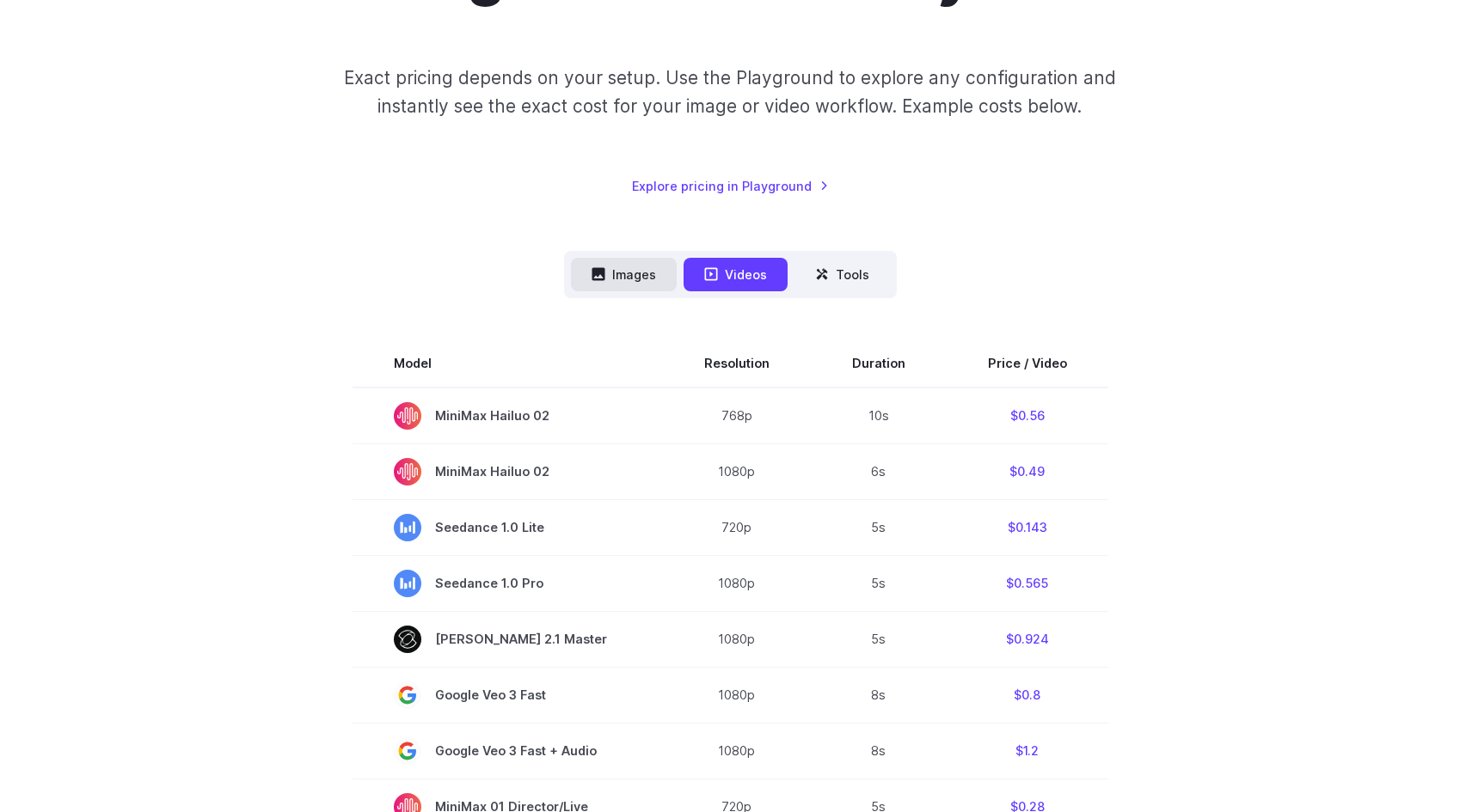
click at [652, 274] on button "Images" at bounding box center [623, 274] width 106 height 33
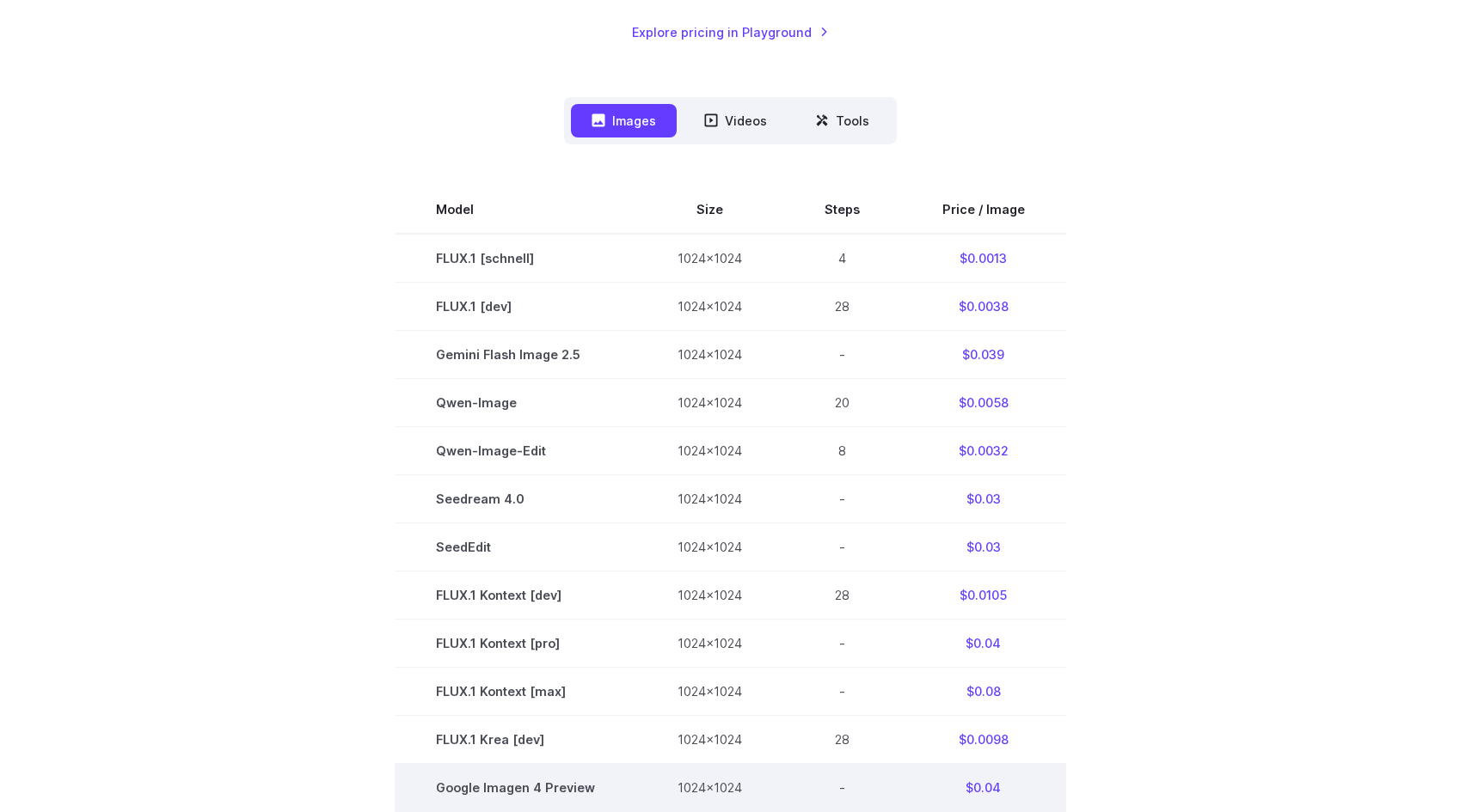
scroll to position [0, 0]
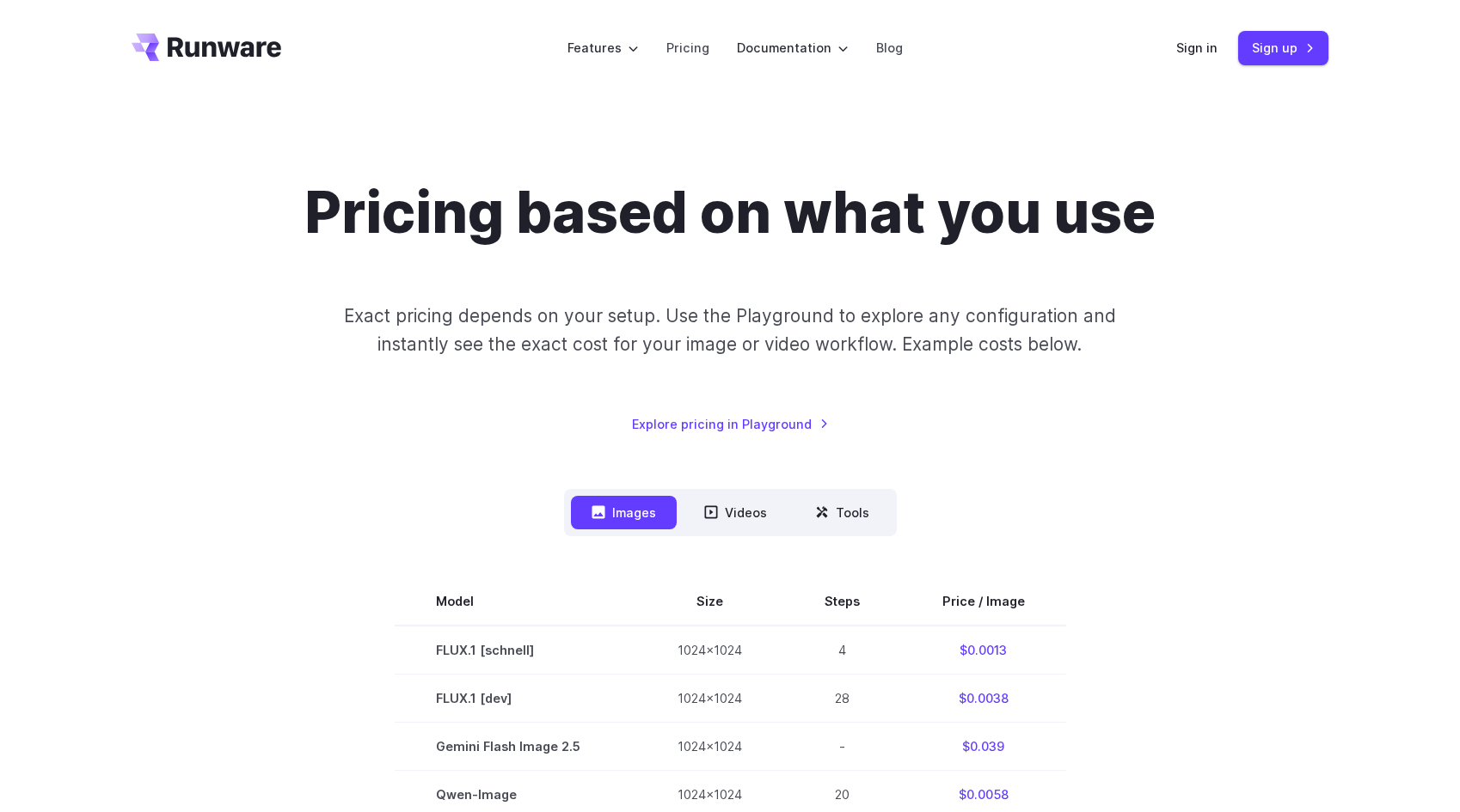
click at [276, 63] on header "Features Tasks Image generation Video generation Sonic Inference Engine™ Models…" at bounding box center [730, 48] width 1238 height 96
click at [262, 52] on icon "Go to /" at bounding box center [206, 47] width 150 height 27
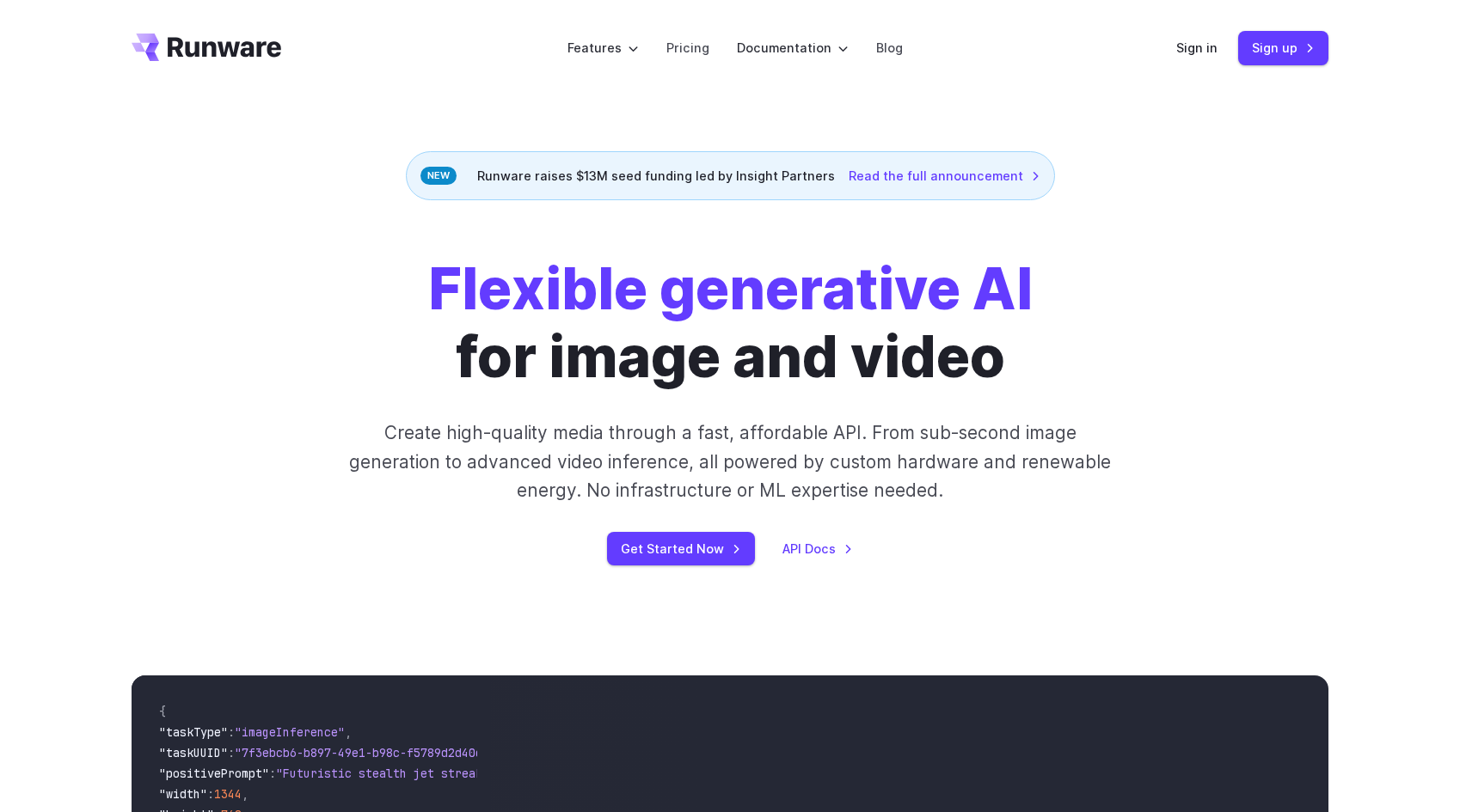
click at [235, 61] on header "Features Tasks Image generation Video generation Sonic Inference Engine™ Models…" at bounding box center [730, 48] width 1238 height 96
